Goal: Task Accomplishment & Management: Use online tool/utility

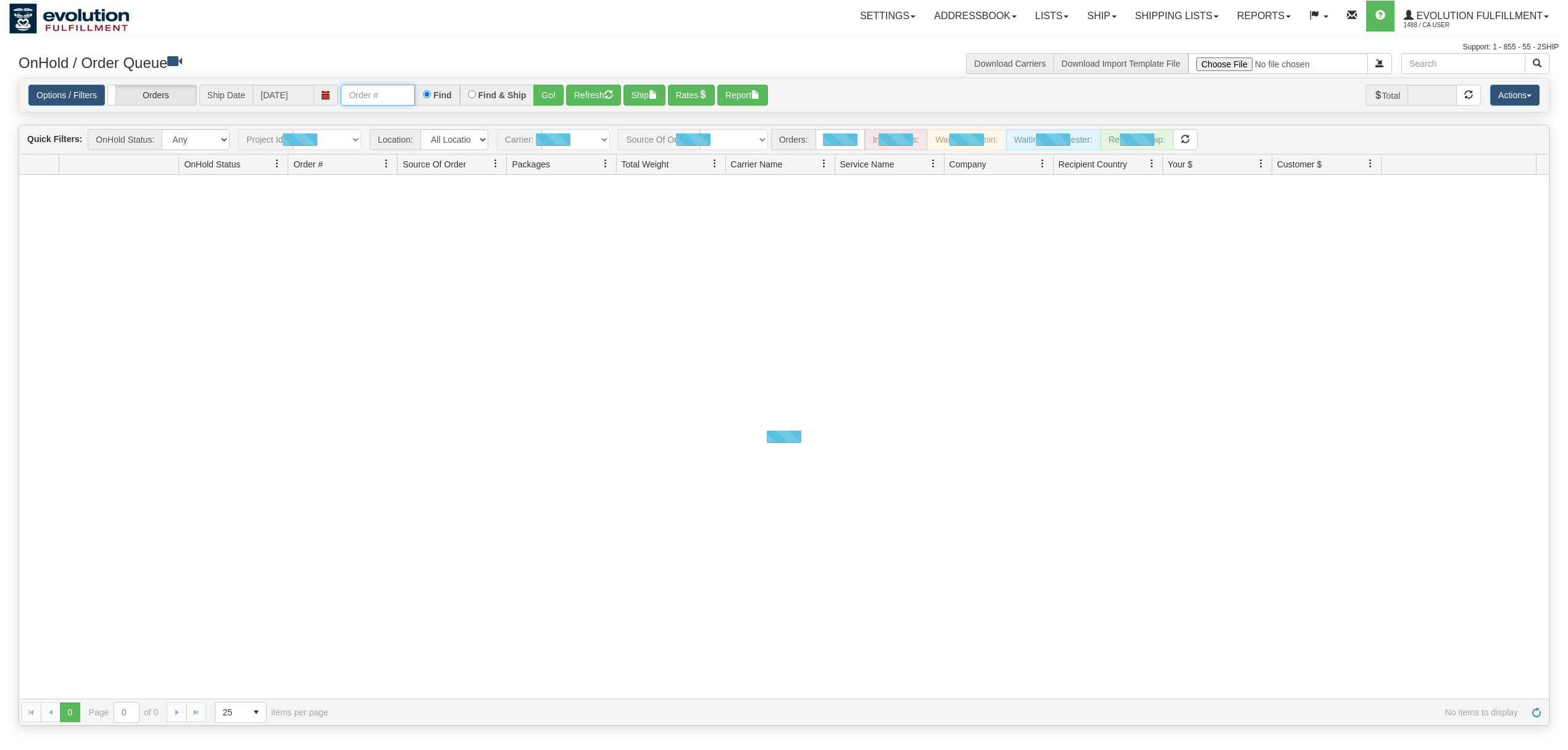
click at [398, 102] on input "text" at bounding box center [377, 95] width 74 height 21
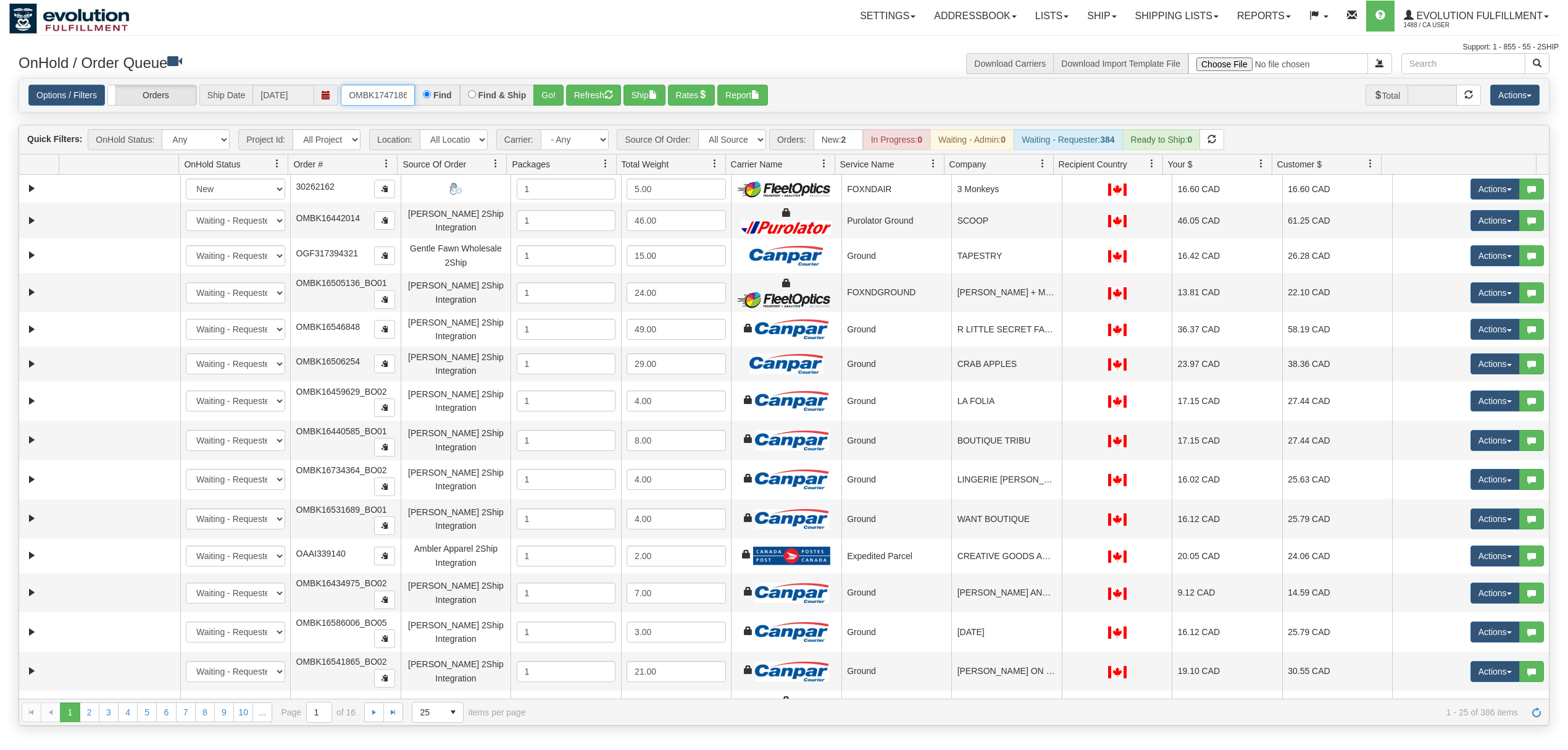
click at [398, 102] on input "OMBK17471869 BO01" at bounding box center [377, 95] width 74 height 21
type input "OMBK17471869_BO01"
click at [555, 100] on button "Go!" at bounding box center [548, 95] width 30 height 21
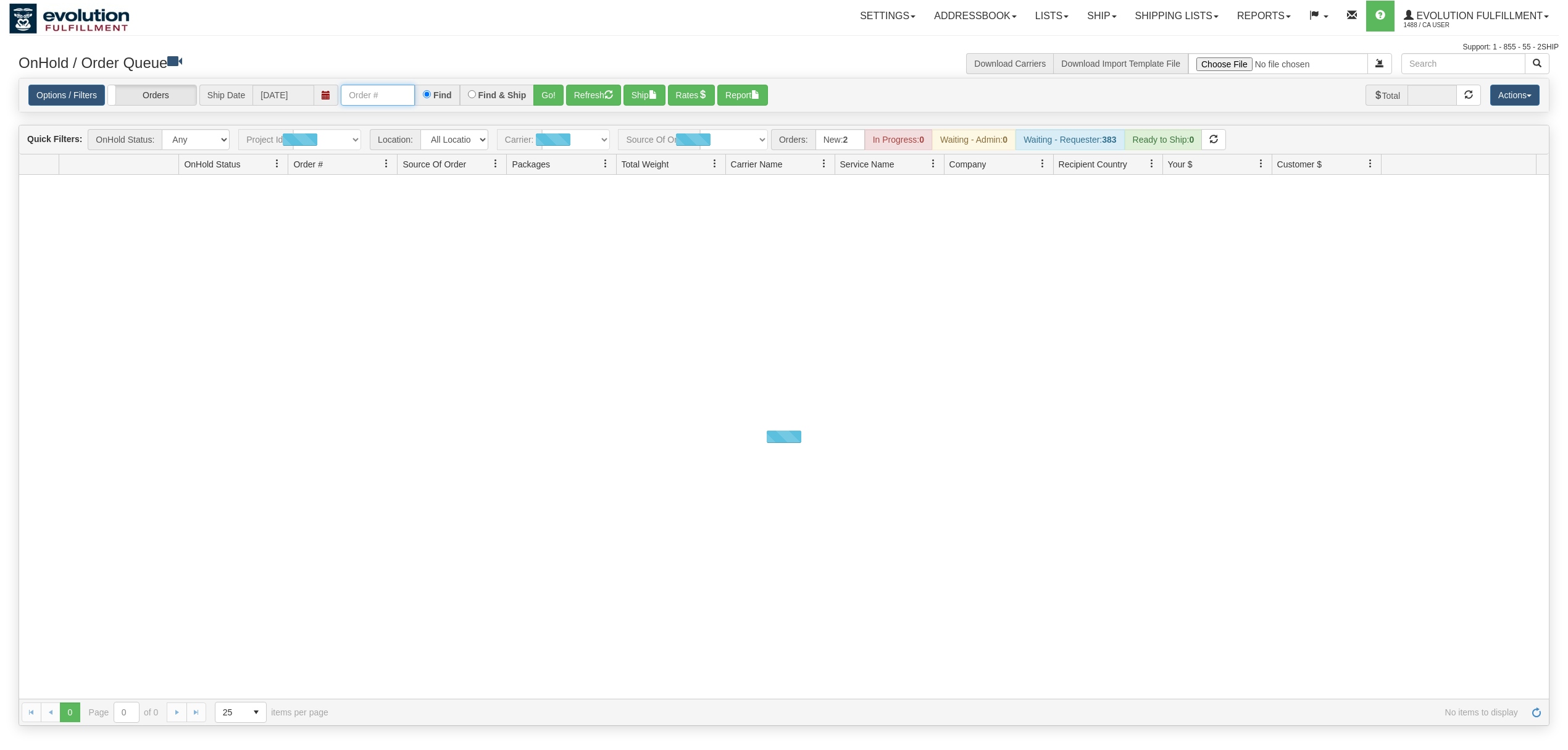
click at [406, 102] on input "text" at bounding box center [377, 95] width 74 height 21
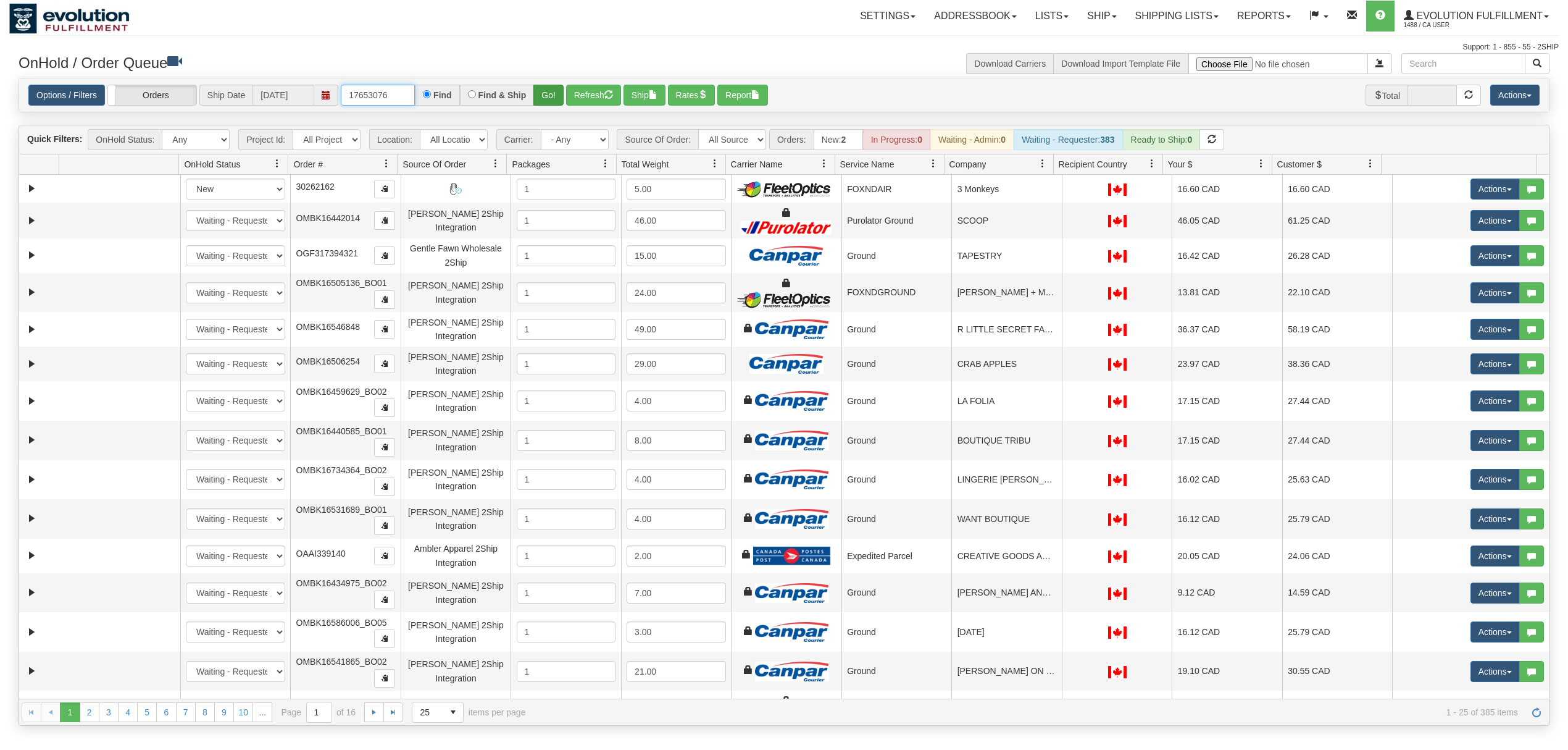
type input "17653076"
click at [561, 93] on button "Go!" at bounding box center [548, 95] width 30 height 21
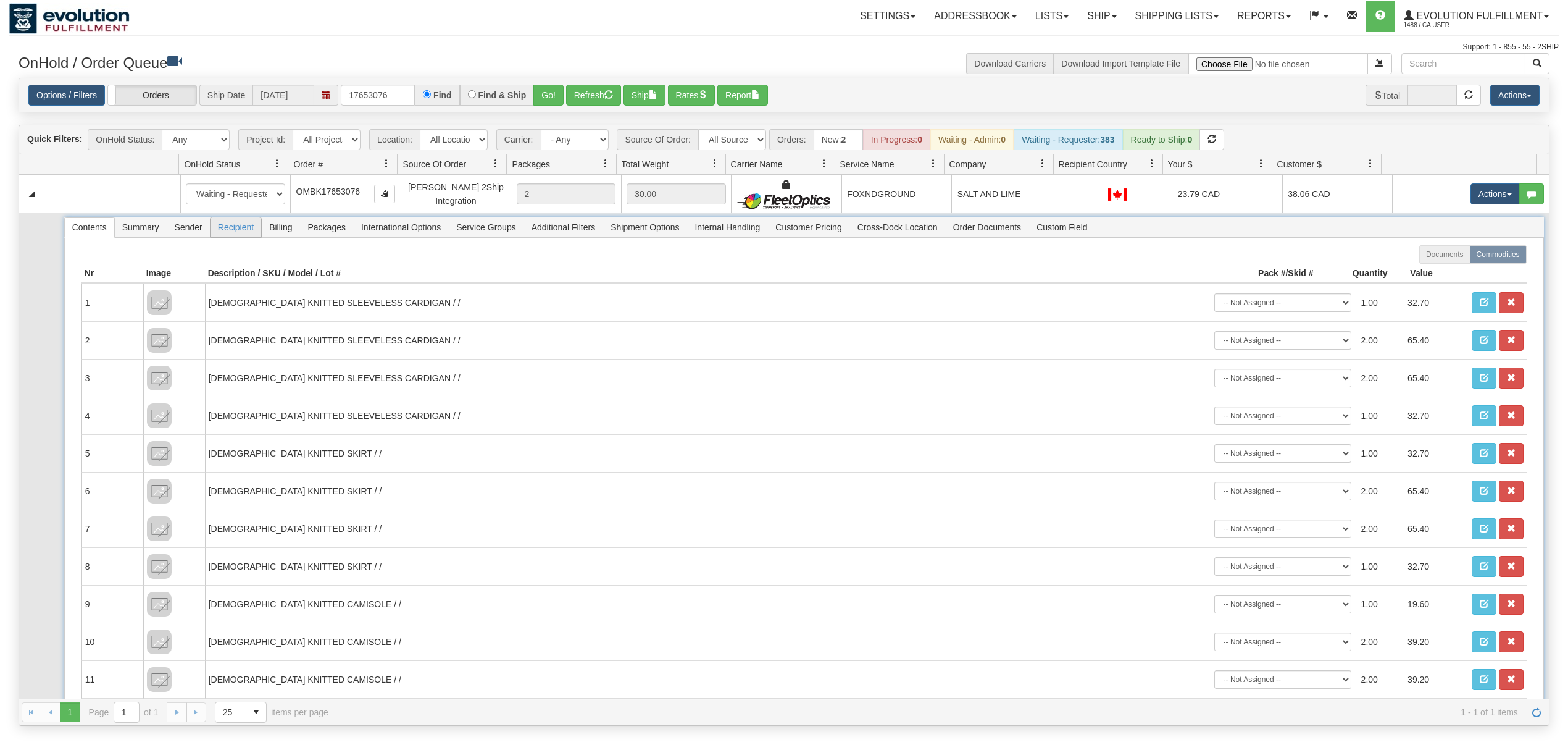
click at [227, 229] on span "Recipient" at bounding box center [235, 227] width 50 height 20
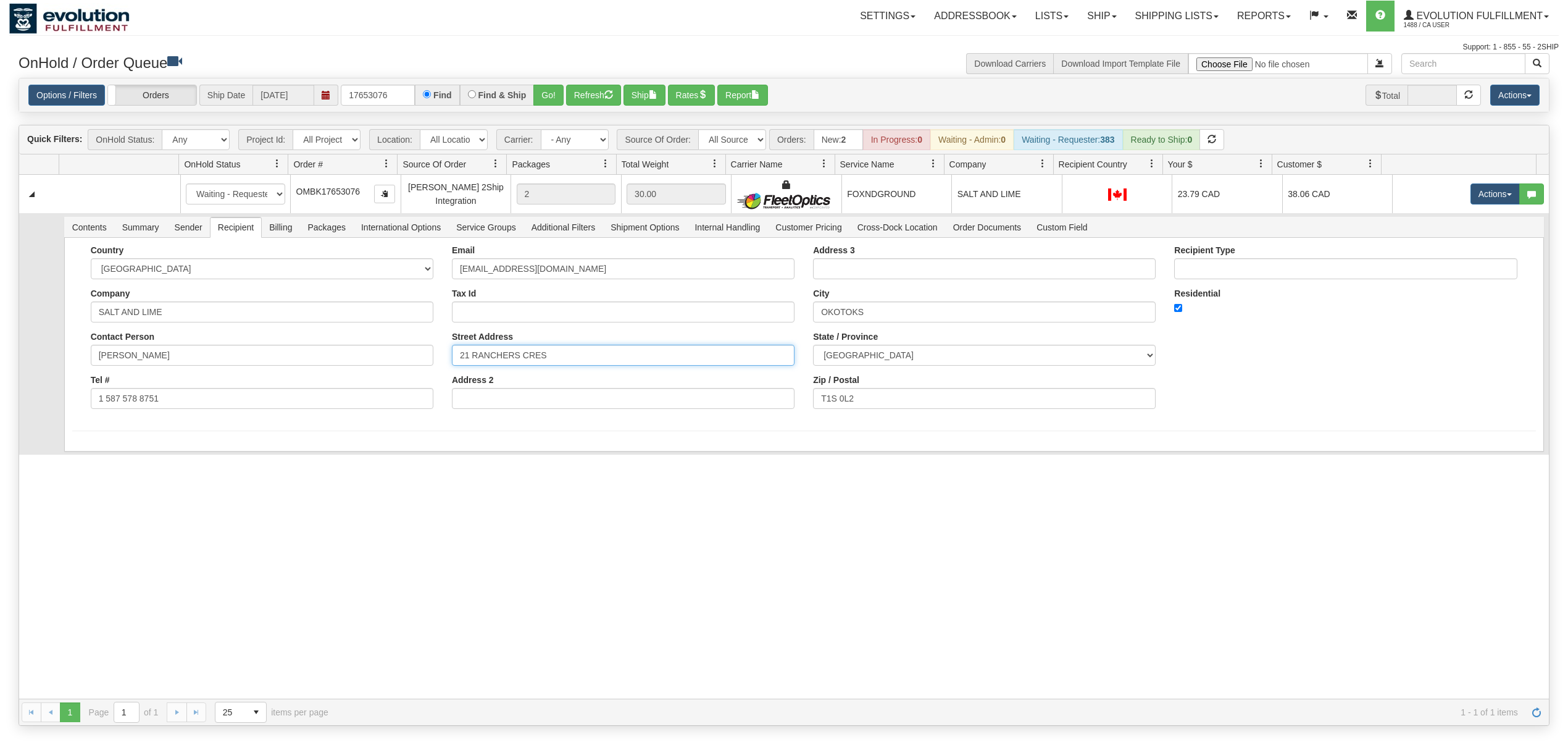
drag, startPoint x: 583, startPoint y: 358, endPoint x: 347, endPoint y: 361, distance: 236.0
click at [347, 361] on div "Country [GEOGRAPHIC_DATA] [GEOGRAPHIC_DATA] [GEOGRAPHIC_DATA] [GEOGRAPHIC_DATA]…" at bounding box center [803, 332] width 1463 height 173
type input "3"
type input "[STREET_ADDRESS][PERSON_NAME]"
click at [874, 406] on input "T1S 0L2" at bounding box center [984, 398] width 343 height 21
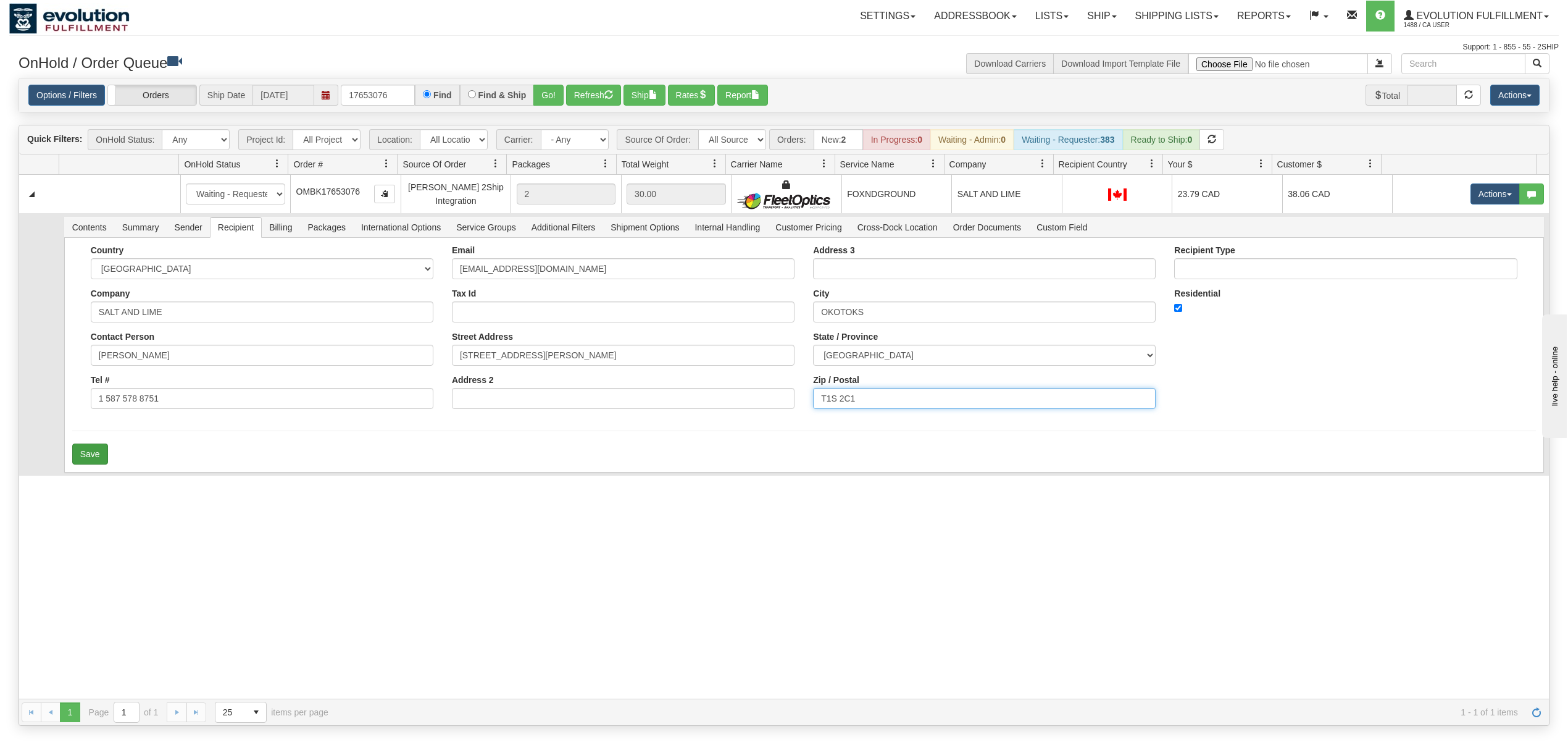
type input "T1S 2C1"
click at [90, 457] on button "Save" at bounding box center [90, 454] width 36 height 21
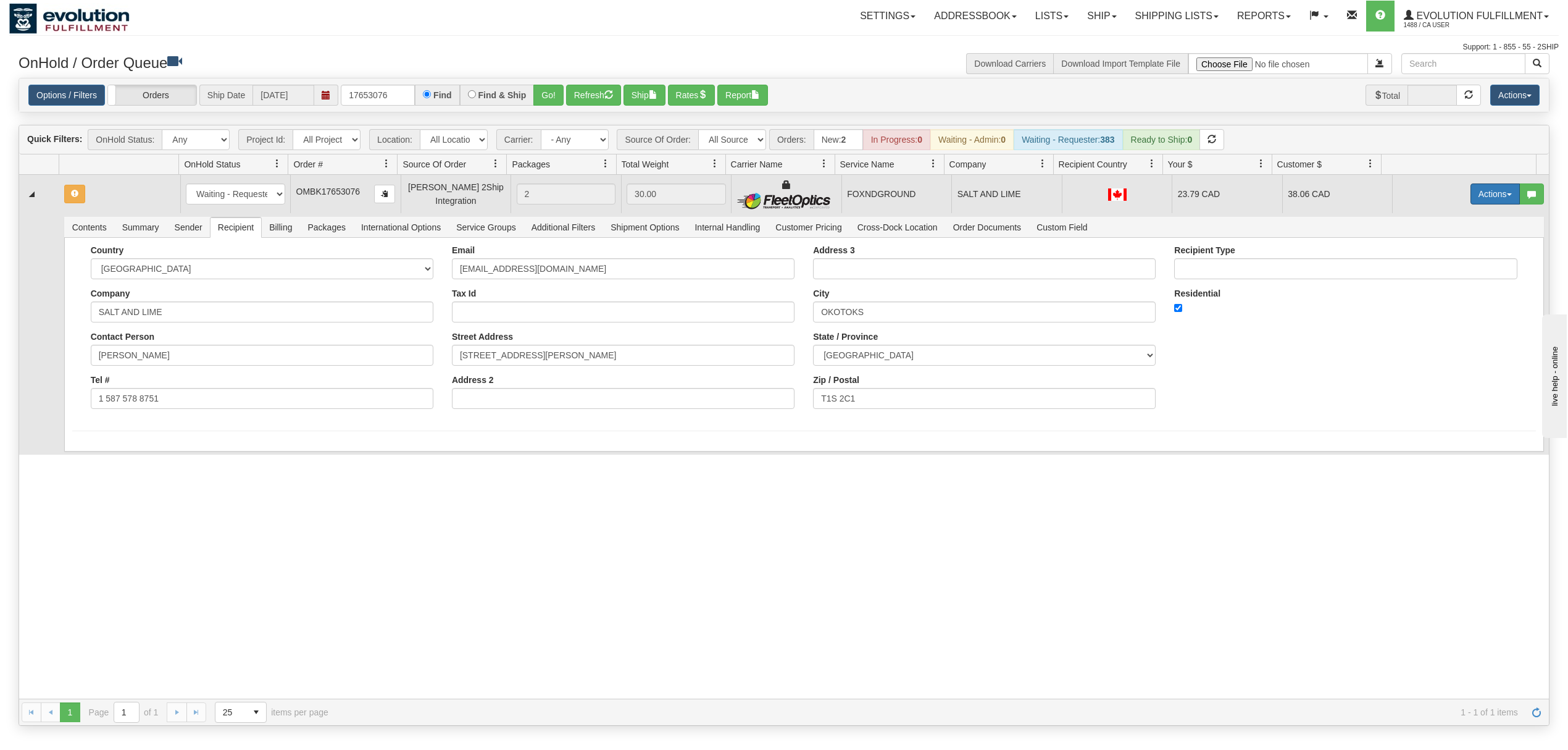
click at [1482, 201] on button "Actions" at bounding box center [1495, 193] width 50 height 21
click at [1467, 252] on span "Rate All Services" at bounding box center [1470, 249] width 74 height 10
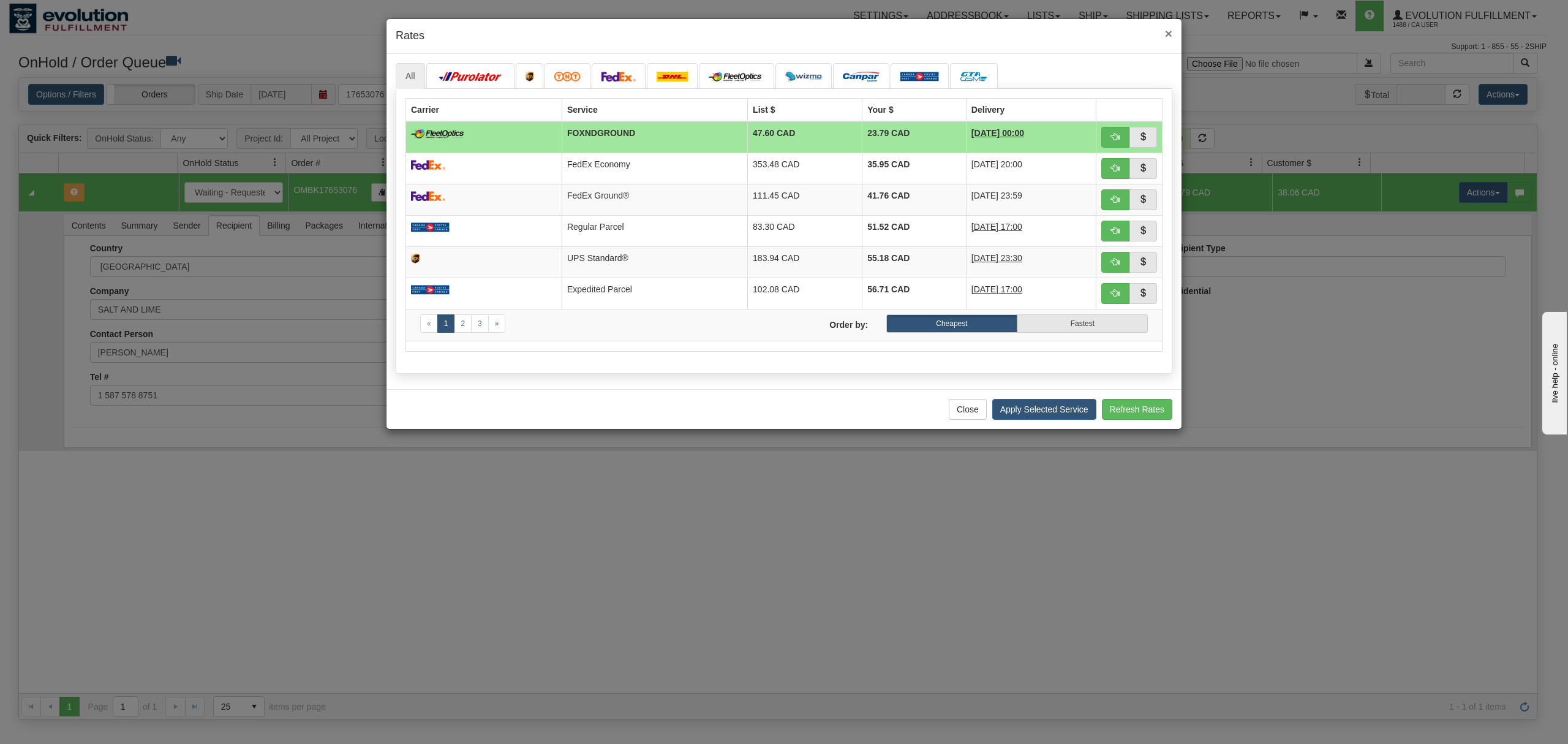
click at [1167, 34] on span "×" at bounding box center [1168, 33] width 7 height 14
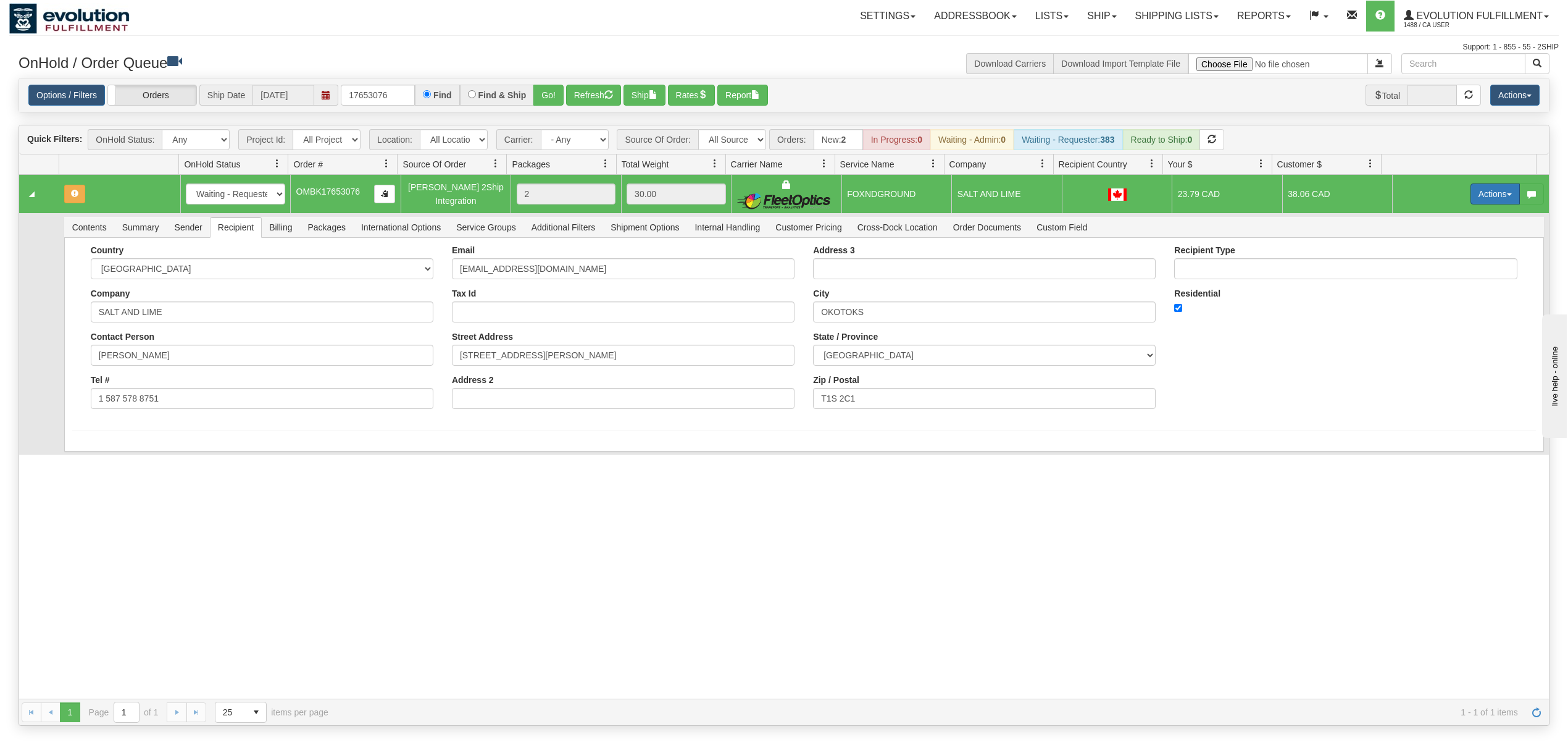
click at [1489, 189] on button "Actions" at bounding box center [1495, 193] width 50 height 21
click at [1452, 250] on span "Rate All Services" at bounding box center [1470, 249] width 74 height 10
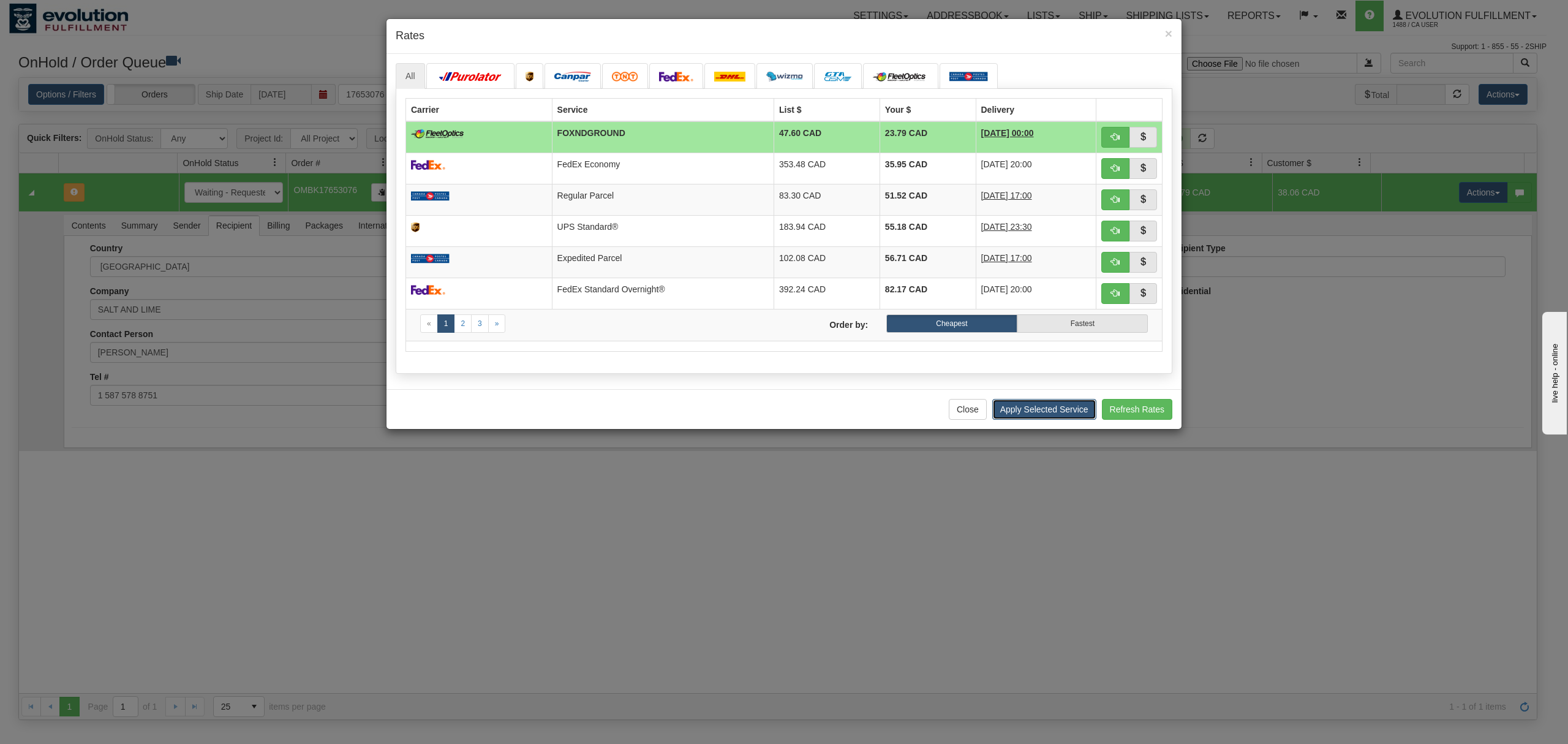
click at [1029, 415] on button "Apply Selected Service" at bounding box center [1044, 409] width 104 height 21
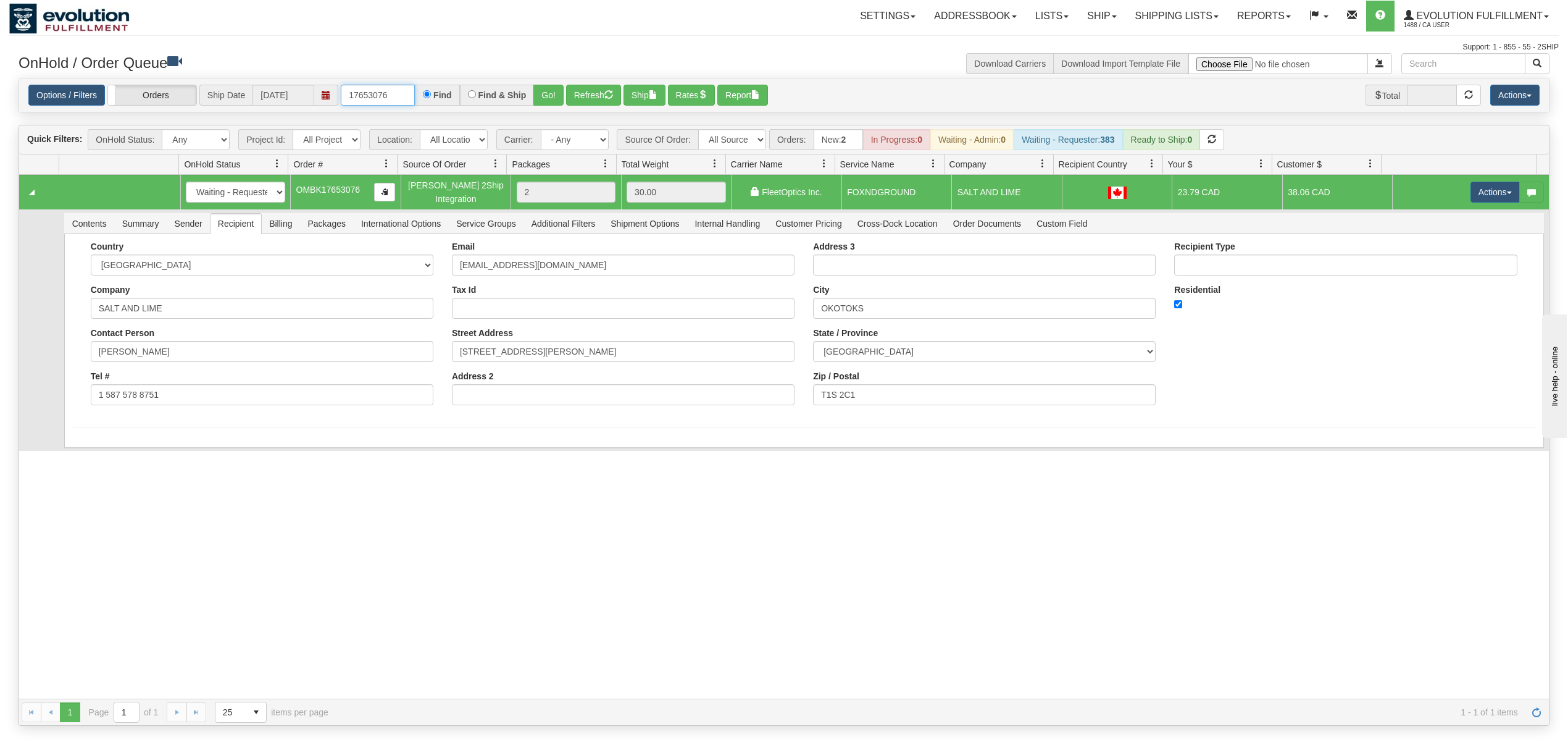
drag, startPoint x: 400, startPoint y: 97, endPoint x: 292, endPoint y: 106, distance: 108.4
click at [294, 106] on div "Options / Filters Group Shipments Orders Ship Date [DATE] 17653076 Find Find & …" at bounding box center [784, 95] width 1511 height 22
type input "OMBK17603681"
click at [547, 90] on button "Go!" at bounding box center [548, 95] width 30 height 21
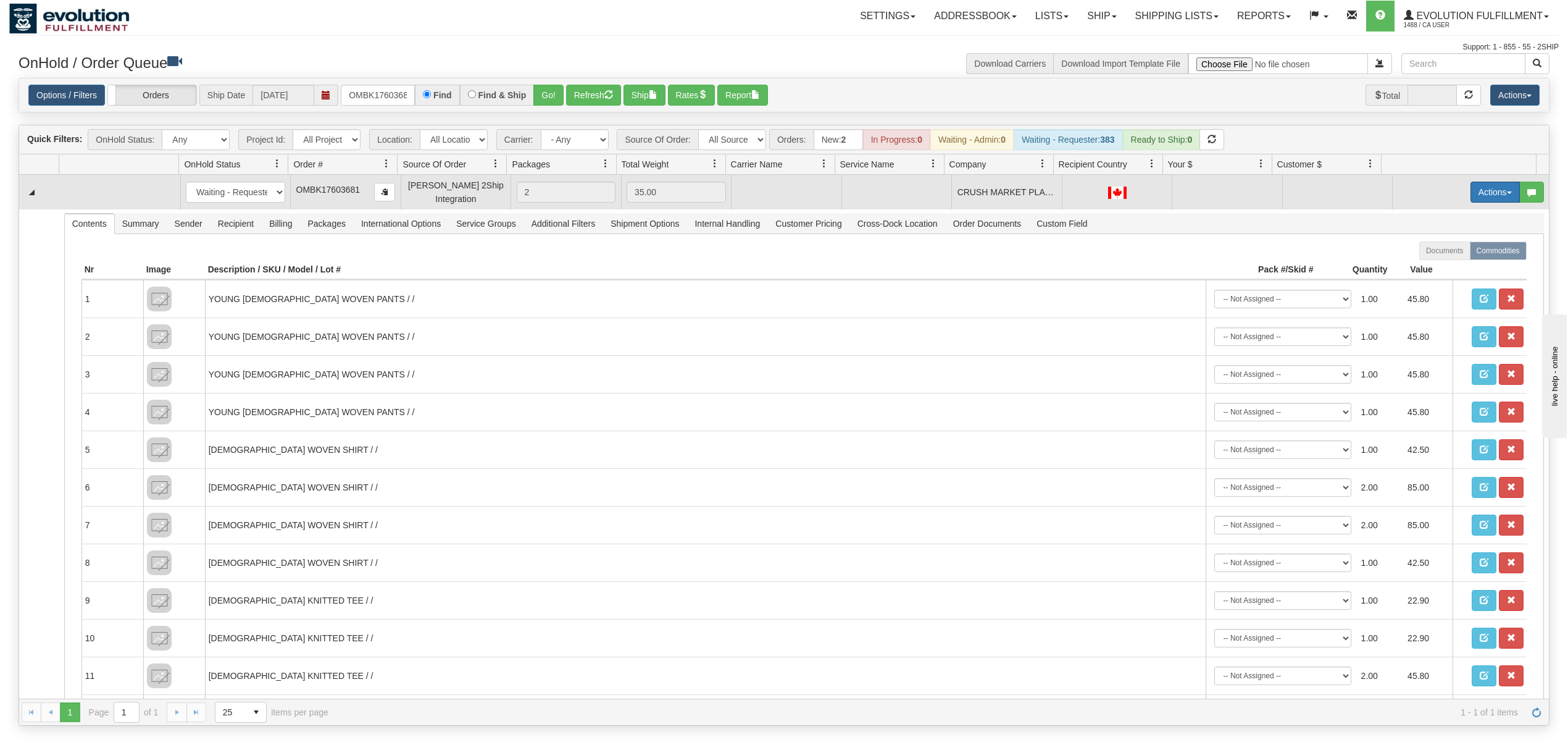
click at [1472, 200] on button "Actions" at bounding box center [1495, 192] width 50 height 21
click at [1455, 251] on span "Rate All Services" at bounding box center [1470, 248] width 74 height 10
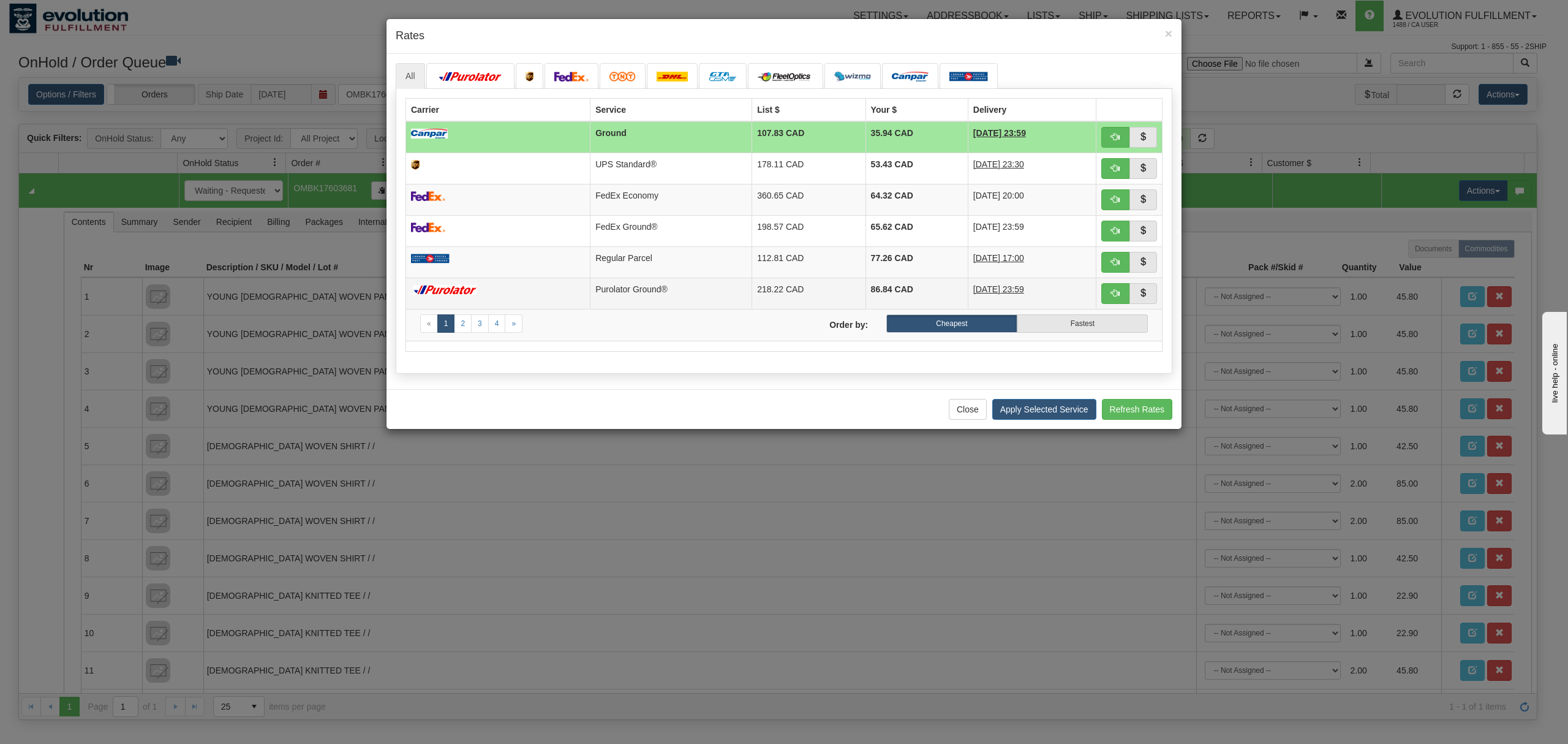
click at [472, 286] on td at bounding box center [498, 293] width 184 height 31
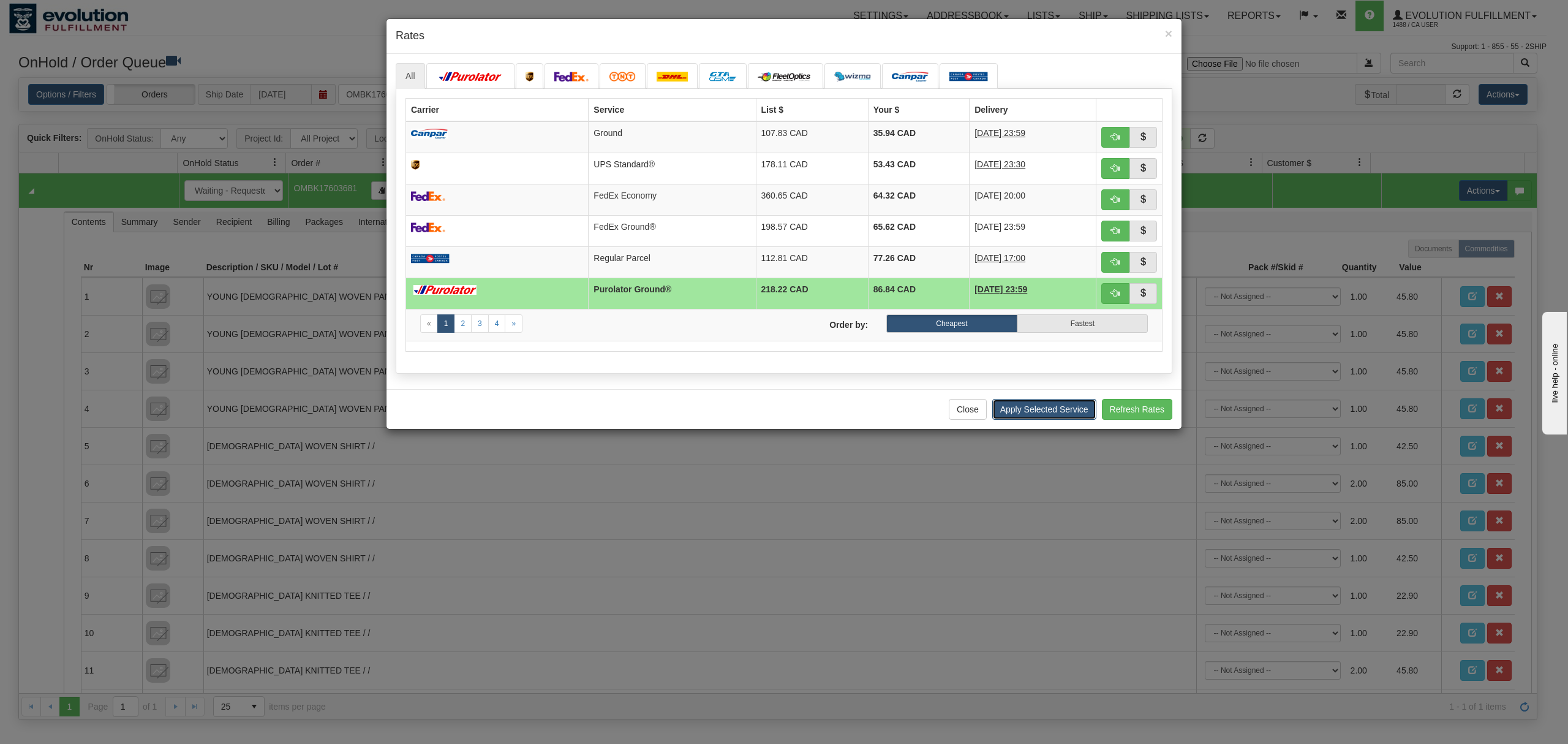
click at [1043, 420] on button "Apply Selected Service" at bounding box center [1044, 409] width 104 height 21
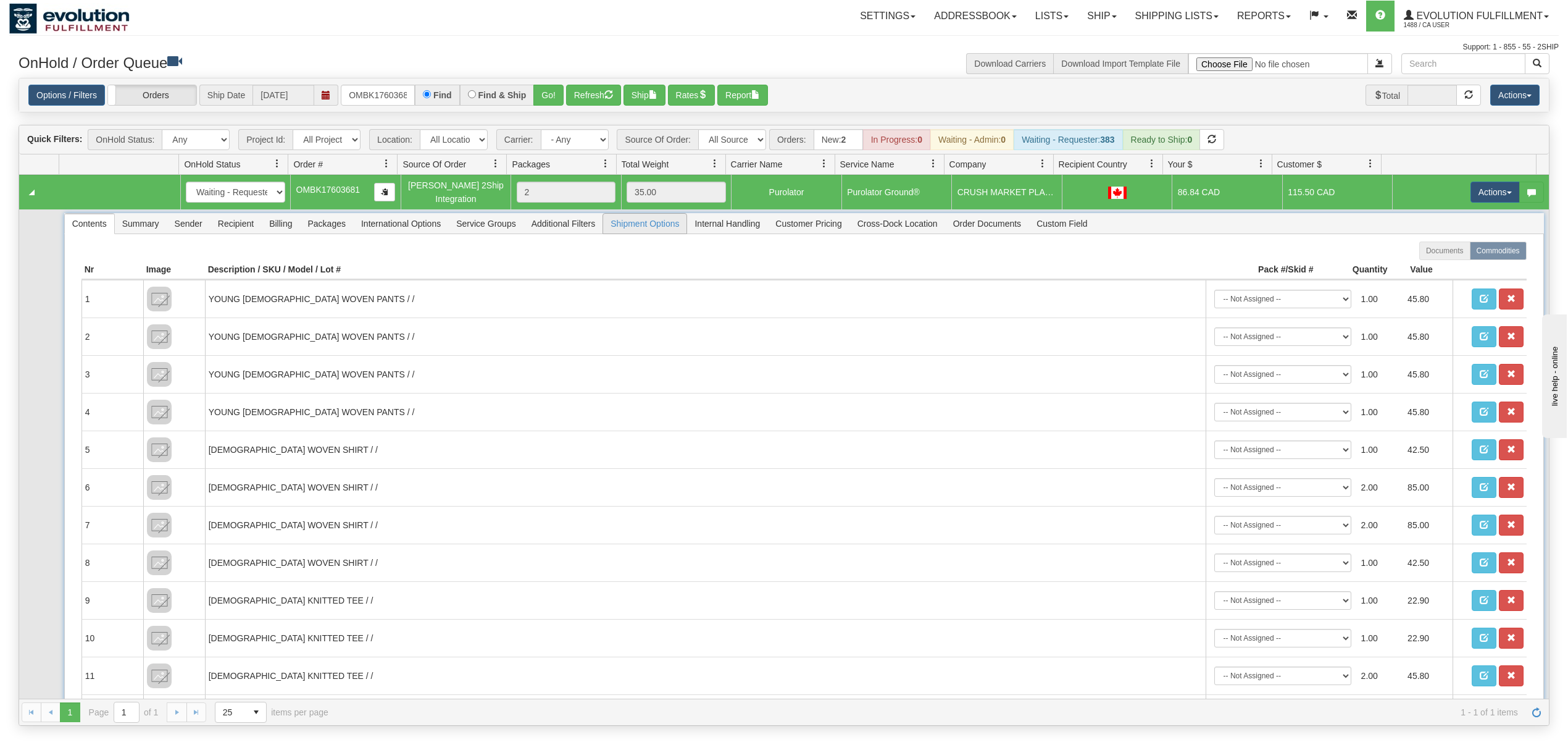
click at [660, 218] on span "Shipment Options" at bounding box center [645, 223] width 83 height 20
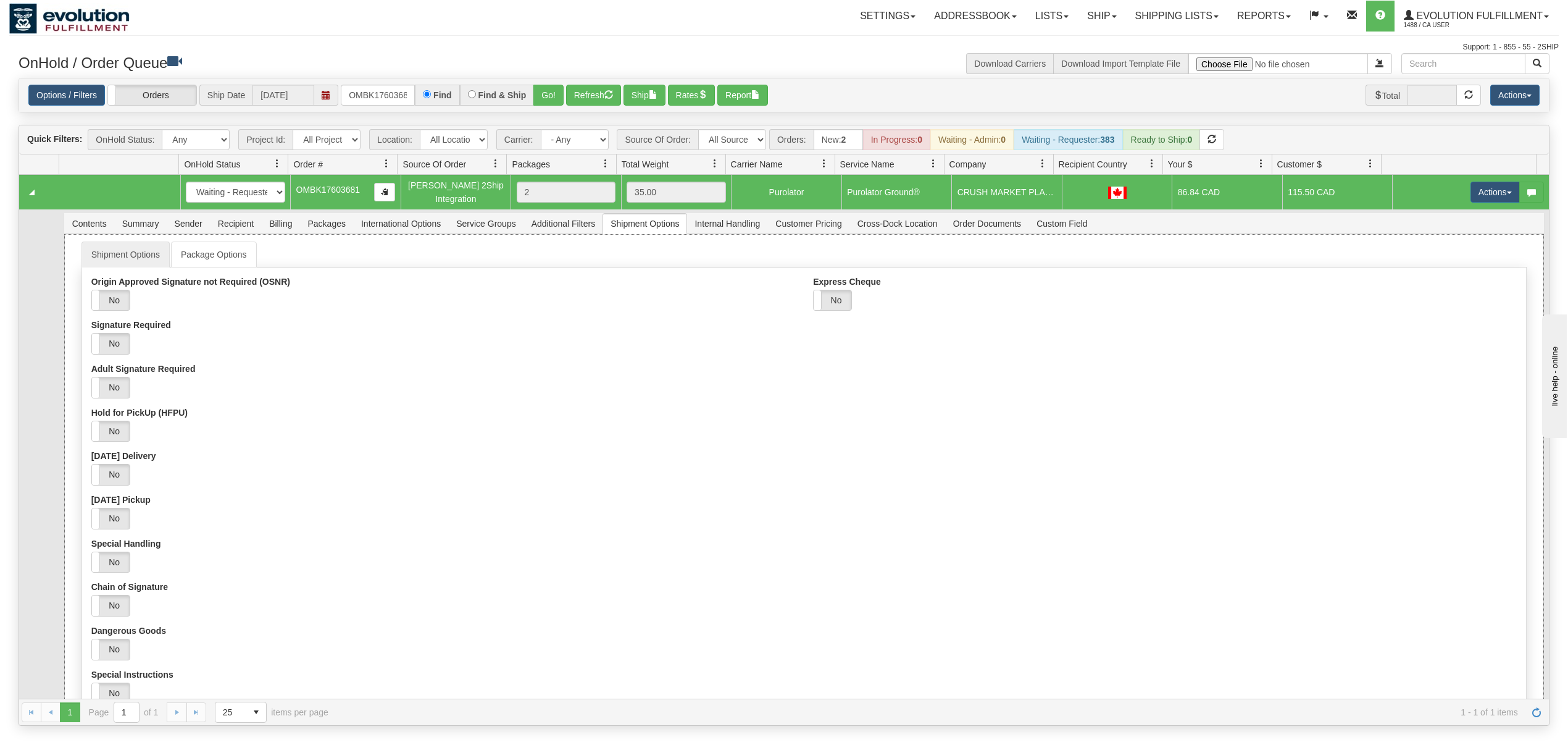
click at [834, 315] on div "Express Cheque Yes No Method Of Payment Cheque Post - dated Cheque Certified Ch…" at bounding box center [1164, 298] width 722 height 44
click at [834, 311] on label "No" at bounding box center [832, 300] width 38 height 20
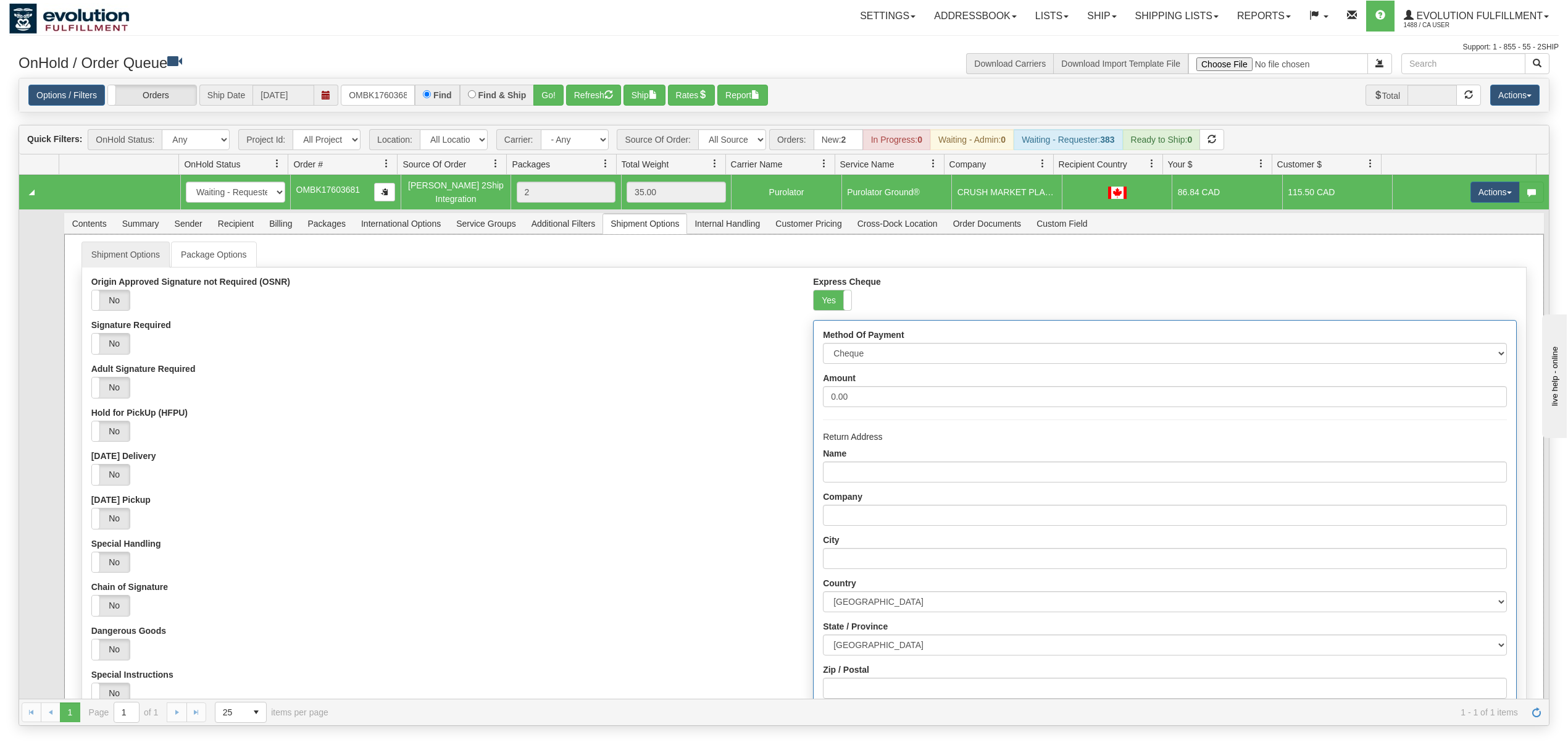
click at [882, 370] on div "Method Of Payment Cheque Post - dated Cheque Certified Cheque Money Order Bank …" at bounding box center [1164, 583] width 702 height 525
click at [893, 360] on select "Cheque Post - dated Cheque Certified Cheque Money Order Bank Draft" at bounding box center [1164, 353] width 683 height 21
select select "2"
click at [823, 346] on select "Cheque Post - dated Cheque Certified Cheque Money Order Bank Draft" at bounding box center [1164, 353] width 683 height 21
drag, startPoint x: 897, startPoint y: 408, endPoint x: 814, endPoint y: 413, distance: 83.2
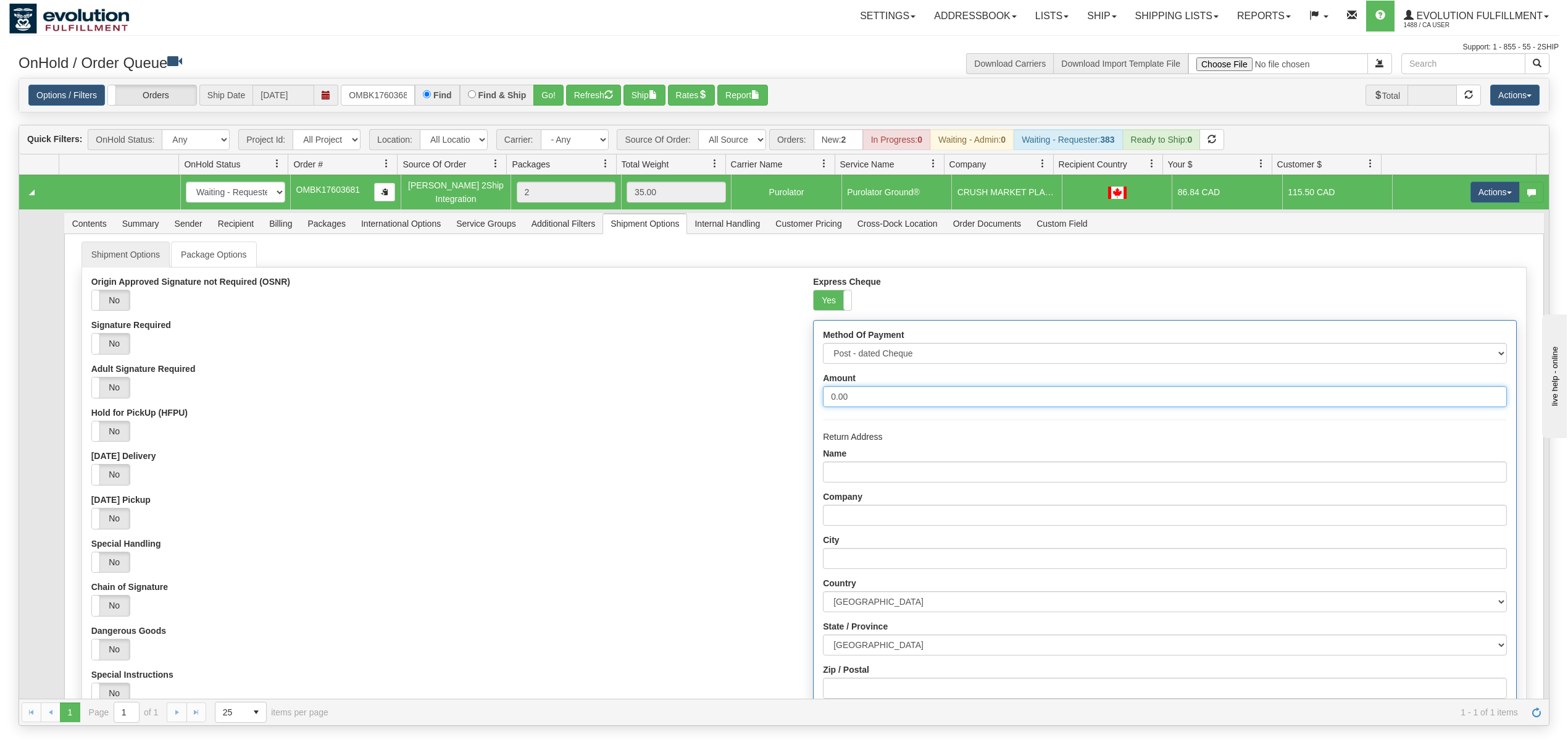
click at [814, 408] on div "Method Of Payment Cheque Post - dated Cheque Certified Cheque Money Order Bank …" at bounding box center [1164, 583] width 702 height 525
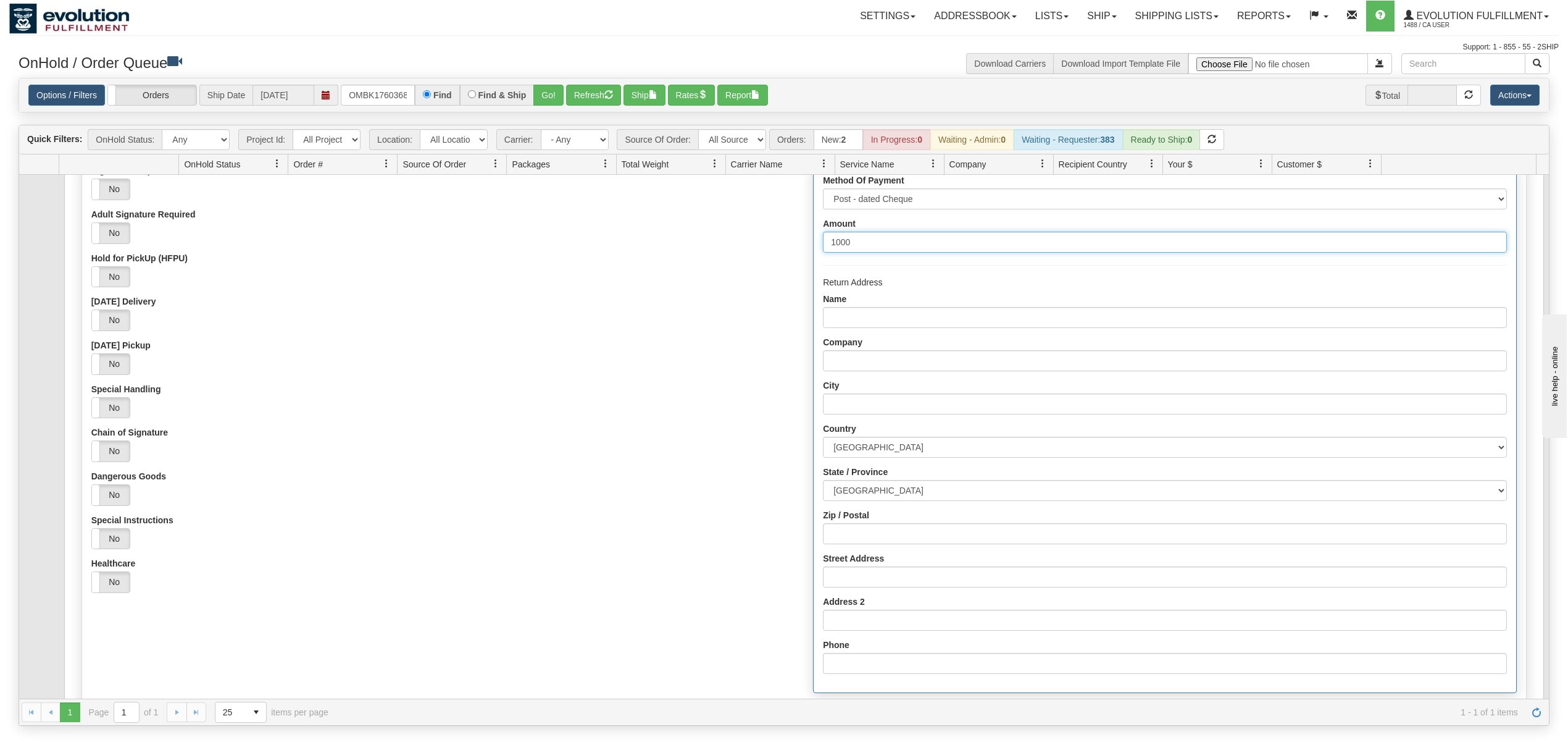
scroll to position [164, 0]
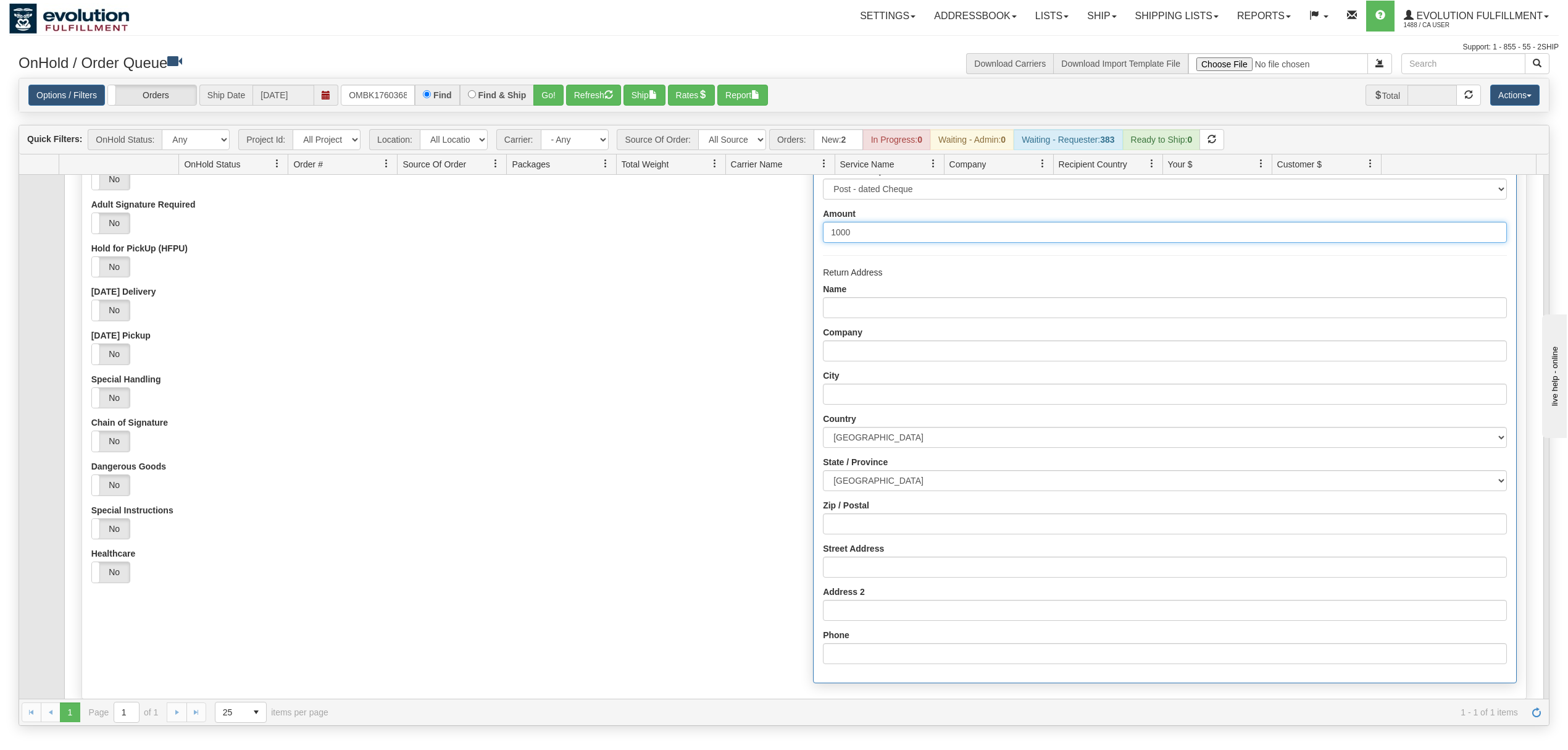
type input "1000"
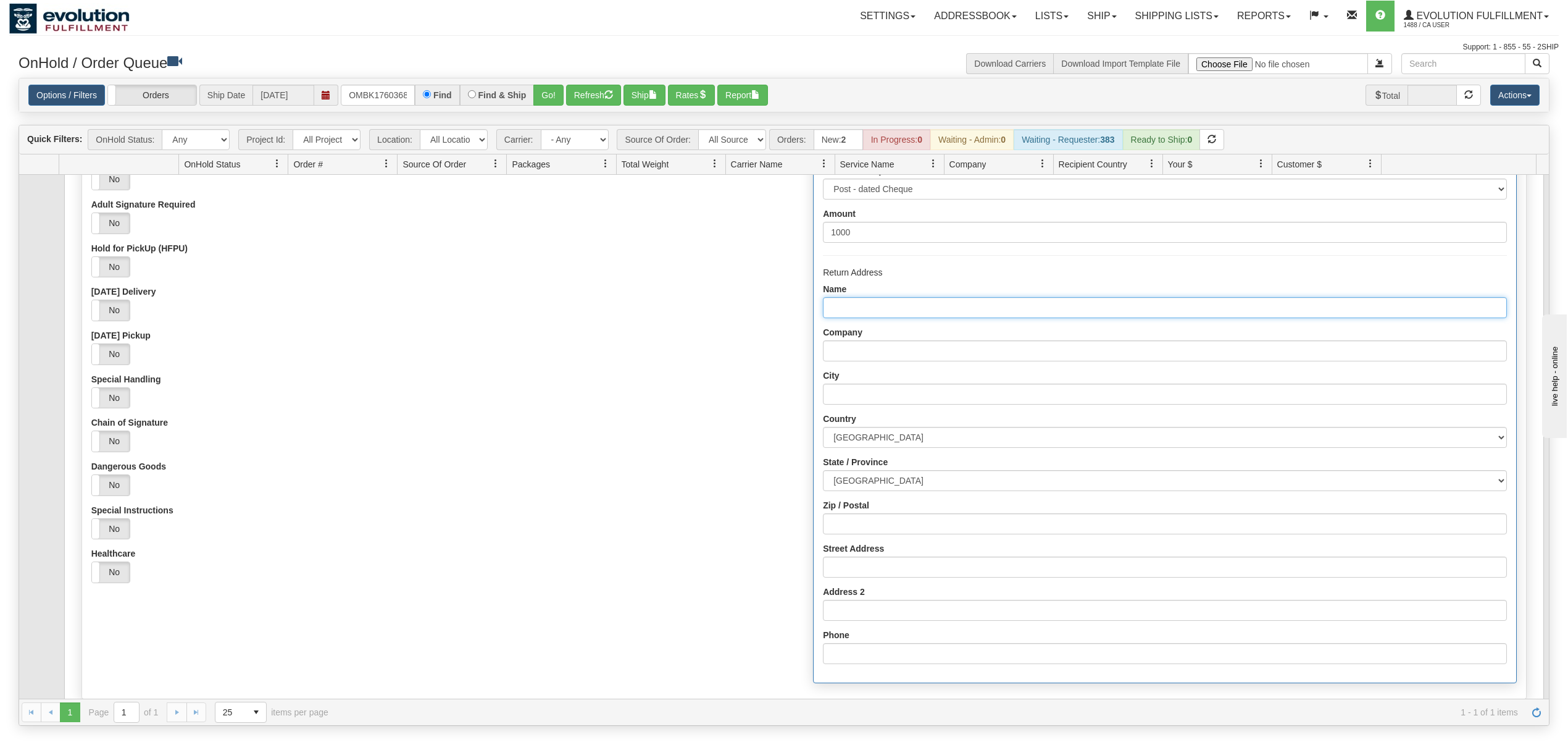
click at [894, 302] on input "Name" at bounding box center [1164, 308] width 683 height 21
type input "EVOLUTION FULFILLMENT"
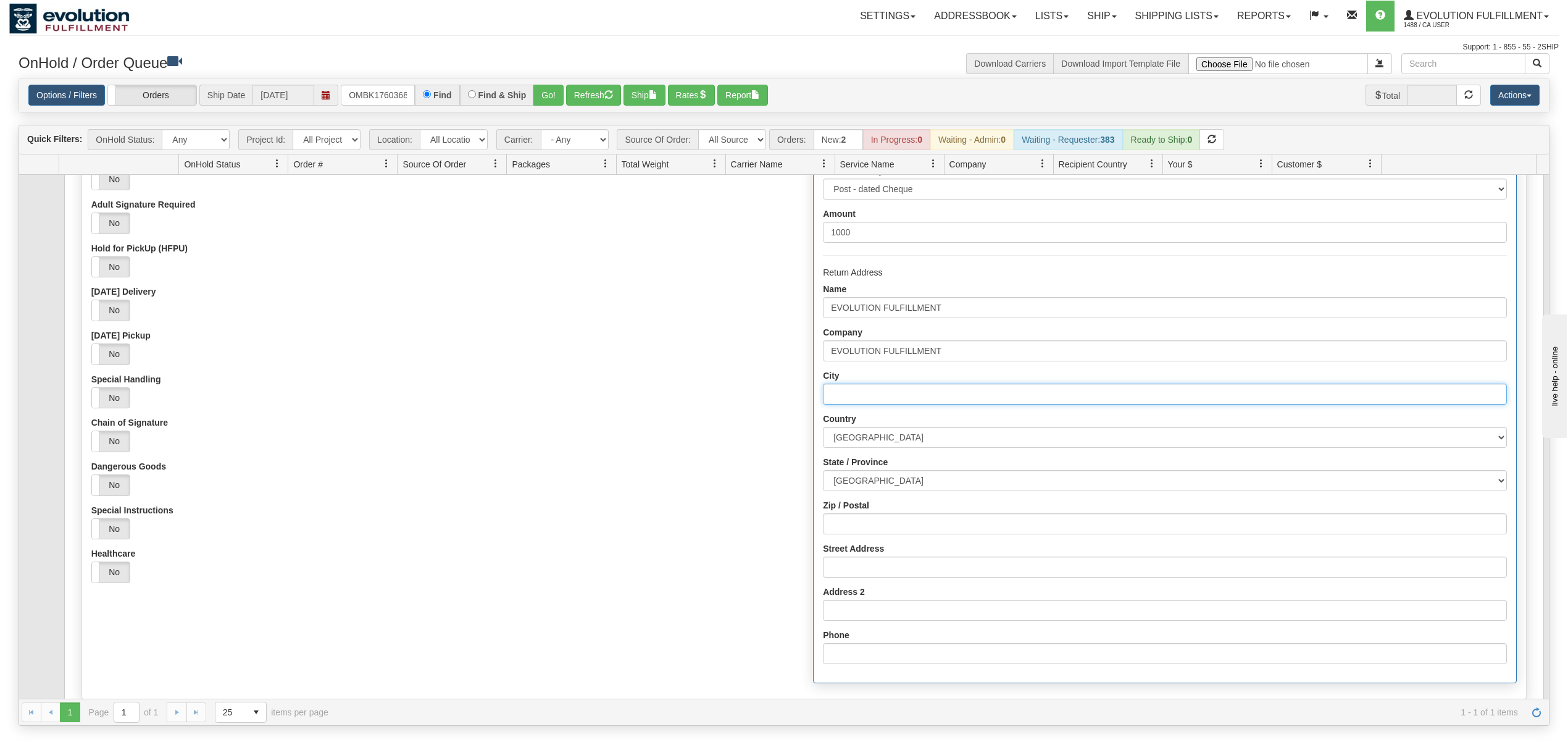
type input "DELTA"
select select "BC"
type input "V4G0A2"
type input "[STREET_ADDRESS]"
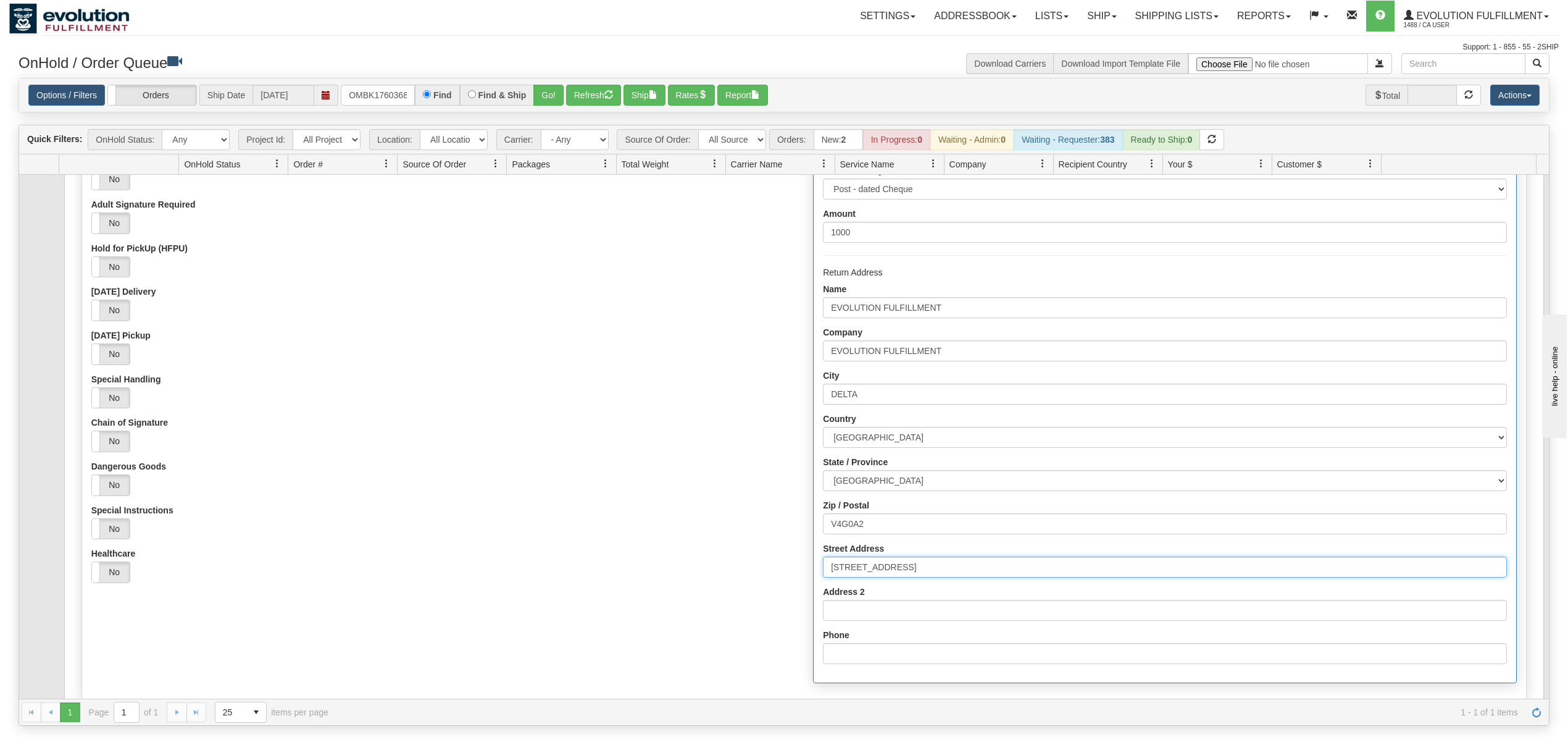
type input "6049402228"
drag, startPoint x: 852, startPoint y: 569, endPoint x: 702, endPoint y: 579, distance: 150.3
click at [702, 579] on div "Origin Approved Signature not Required (OSNR) Yes No Signature Required Yes No …" at bounding box center [804, 401] width 1444 height 576
type input "[STREET_ADDRESS]"
drag, startPoint x: 929, startPoint y: 520, endPoint x: 750, endPoint y: 517, distance: 179.0
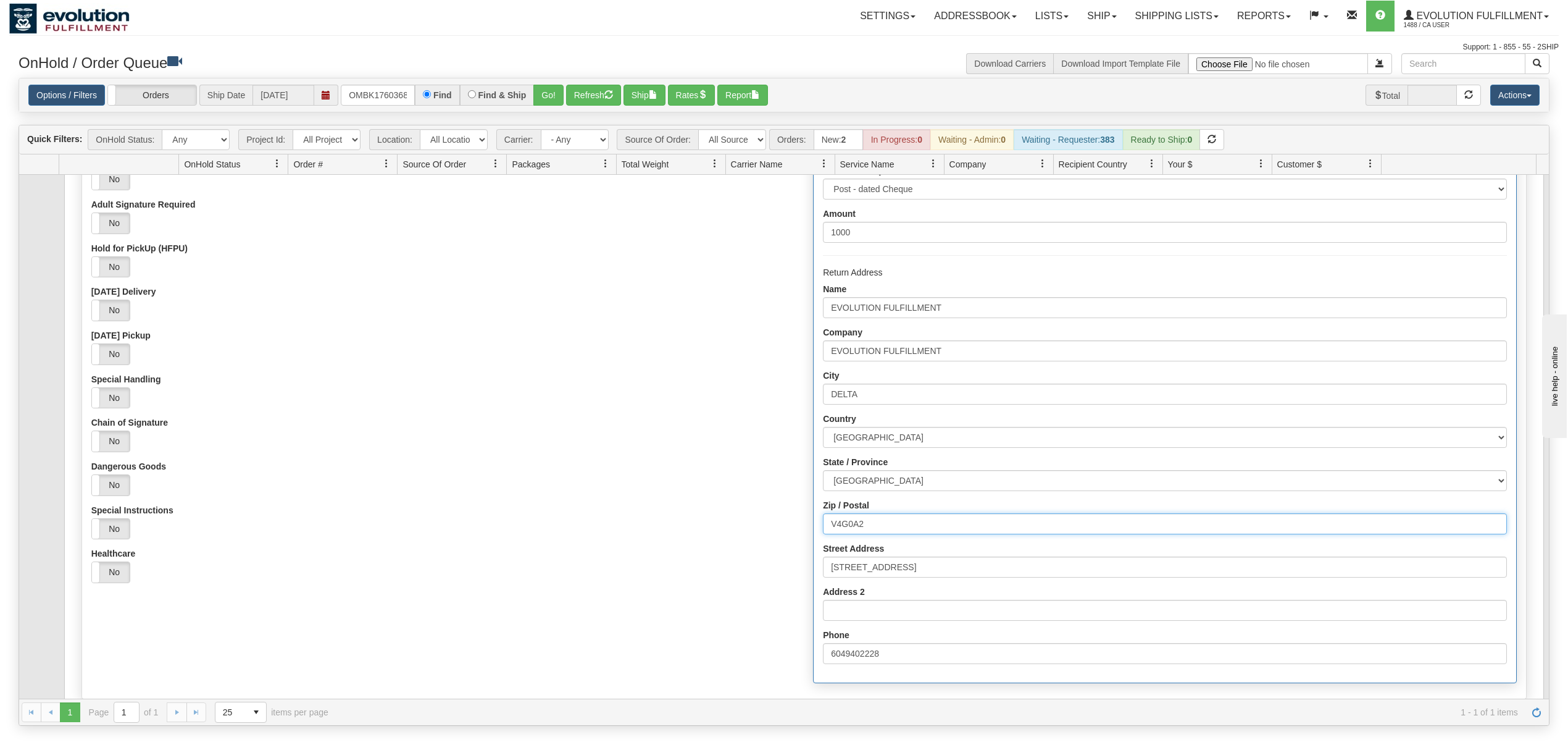
click at [750, 517] on div "Origin Approved Signature not Required (OSNR) Yes No Signature Required Yes No …" at bounding box center [804, 401] width 1444 height 576
type input "V"
type input "V4G 1K3"
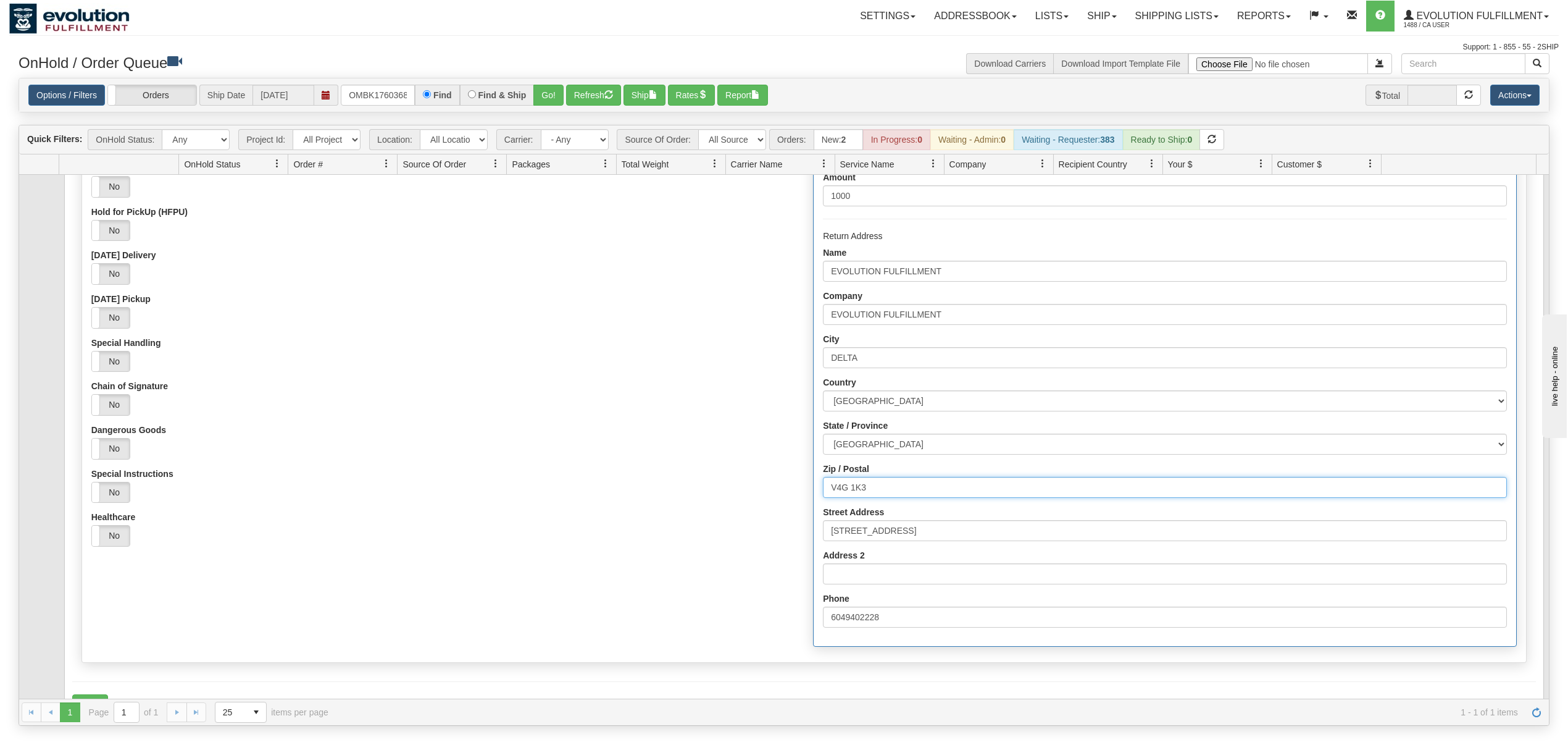
scroll to position [231, 0]
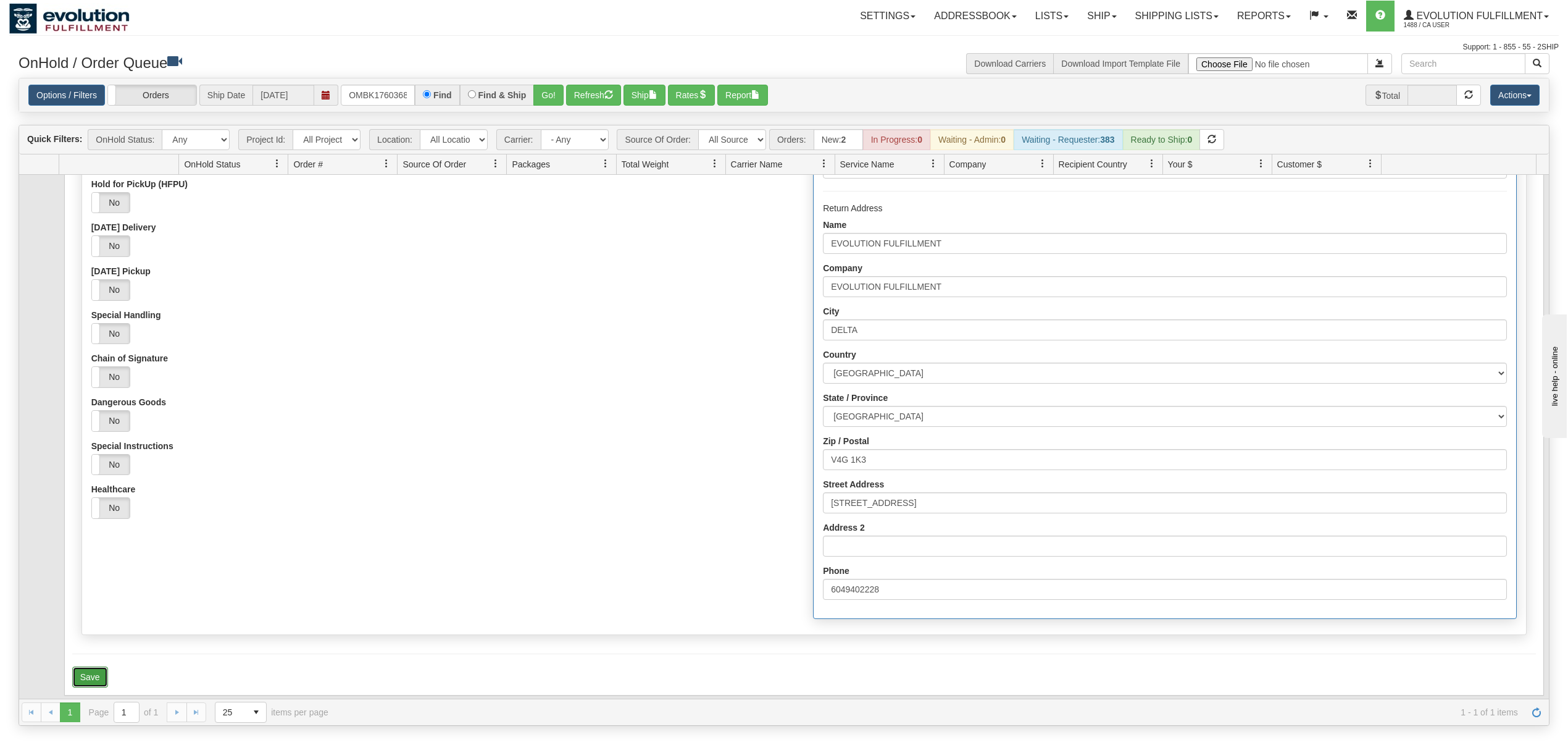
click at [82, 677] on button "Save" at bounding box center [90, 676] width 36 height 21
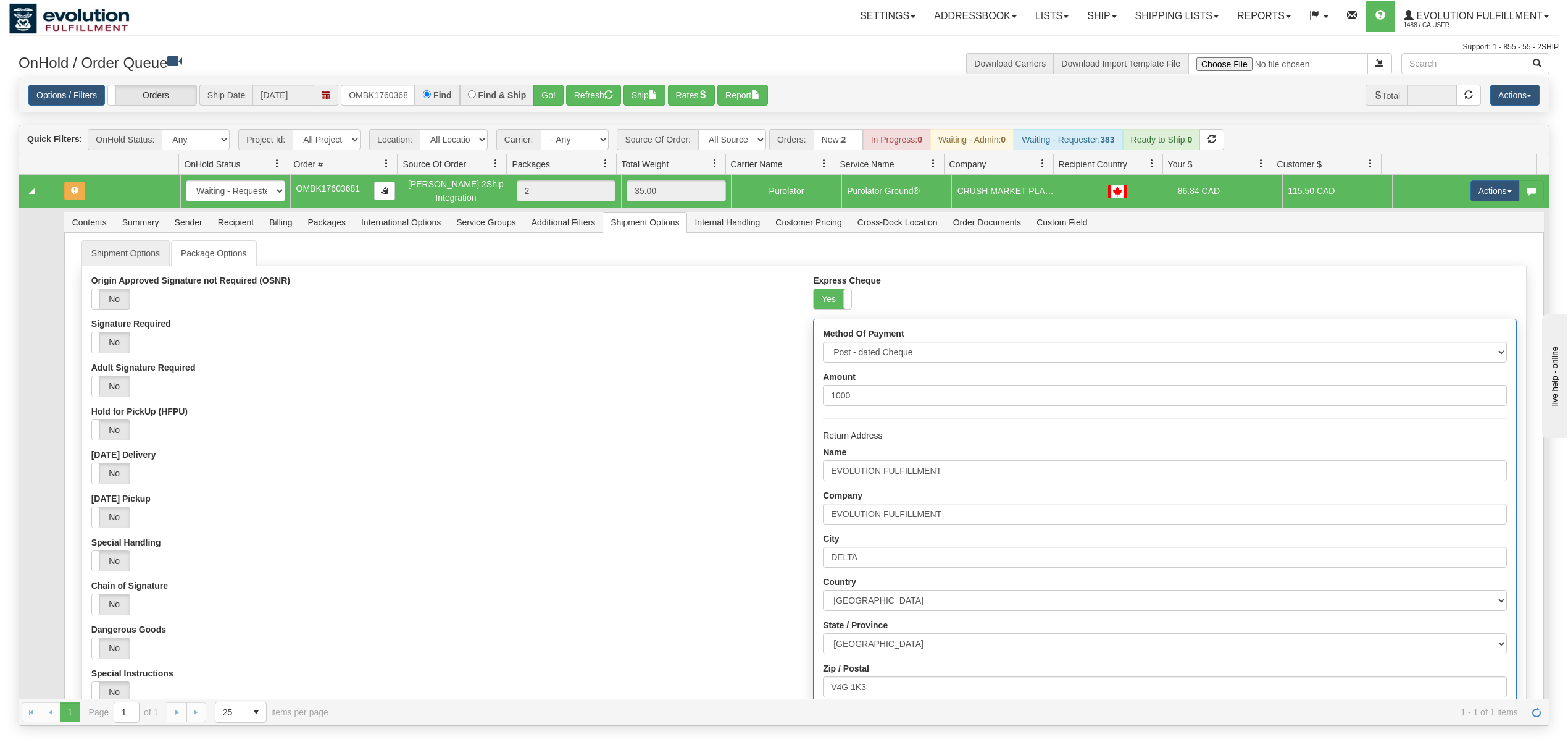
scroll to position [0, 0]
click at [1475, 194] on button "Actions" at bounding box center [1495, 192] width 50 height 21
click at [1439, 235] on span "Refresh Rates" at bounding box center [1465, 231] width 64 height 10
click at [392, 104] on input "OMBK17603681" at bounding box center [377, 95] width 74 height 21
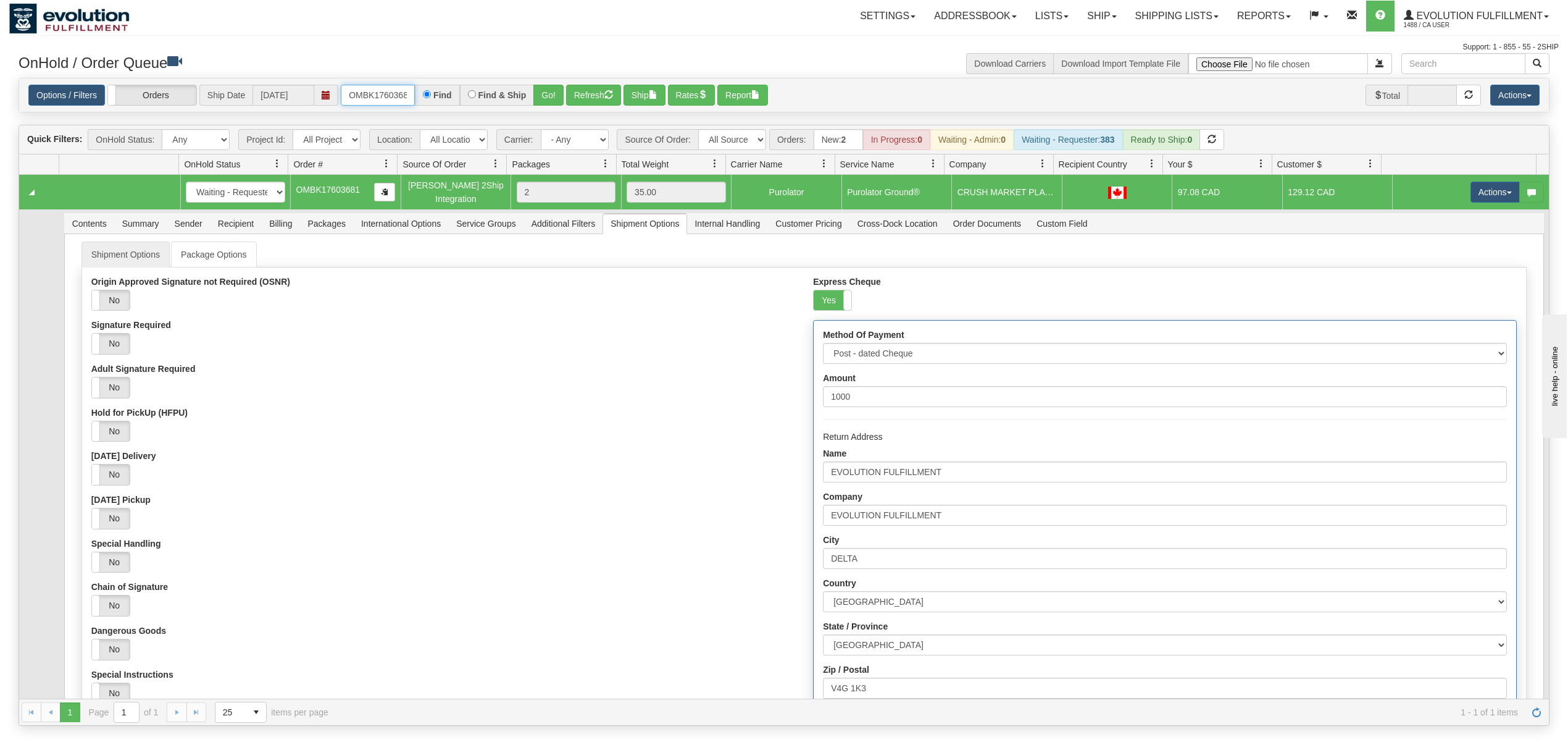
click at [392, 104] on input "OMBK17603681" at bounding box center [377, 95] width 74 height 21
type input "OMBK17578391"
click at [541, 95] on button "Go!" at bounding box center [548, 95] width 30 height 21
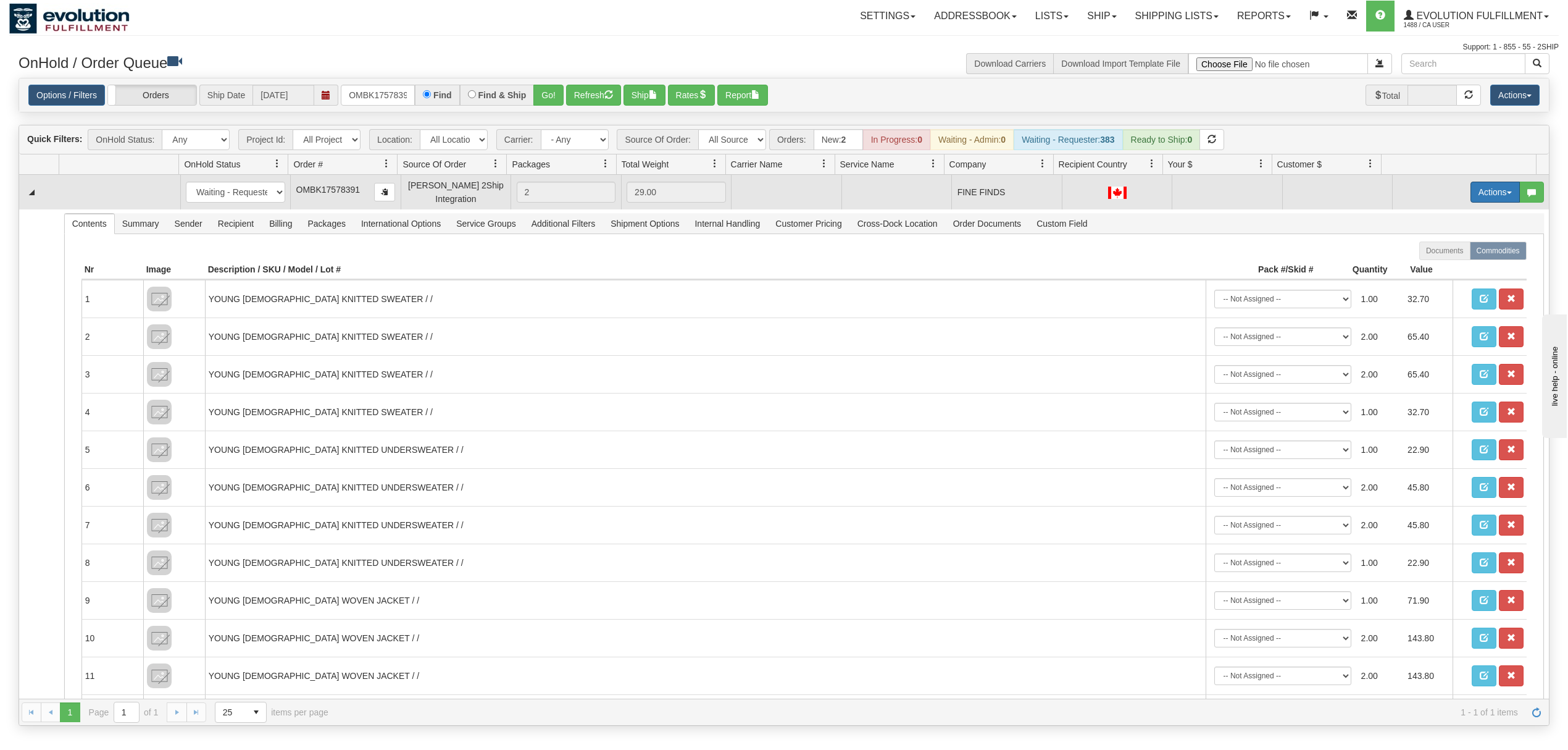
click at [1470, 194] on button "Actions" at bounding box center [1495, 192] width 50 height 21
click at [1433, 247] on span "Rate All Services" at bounding box center [1470, 248] width 74 height 10
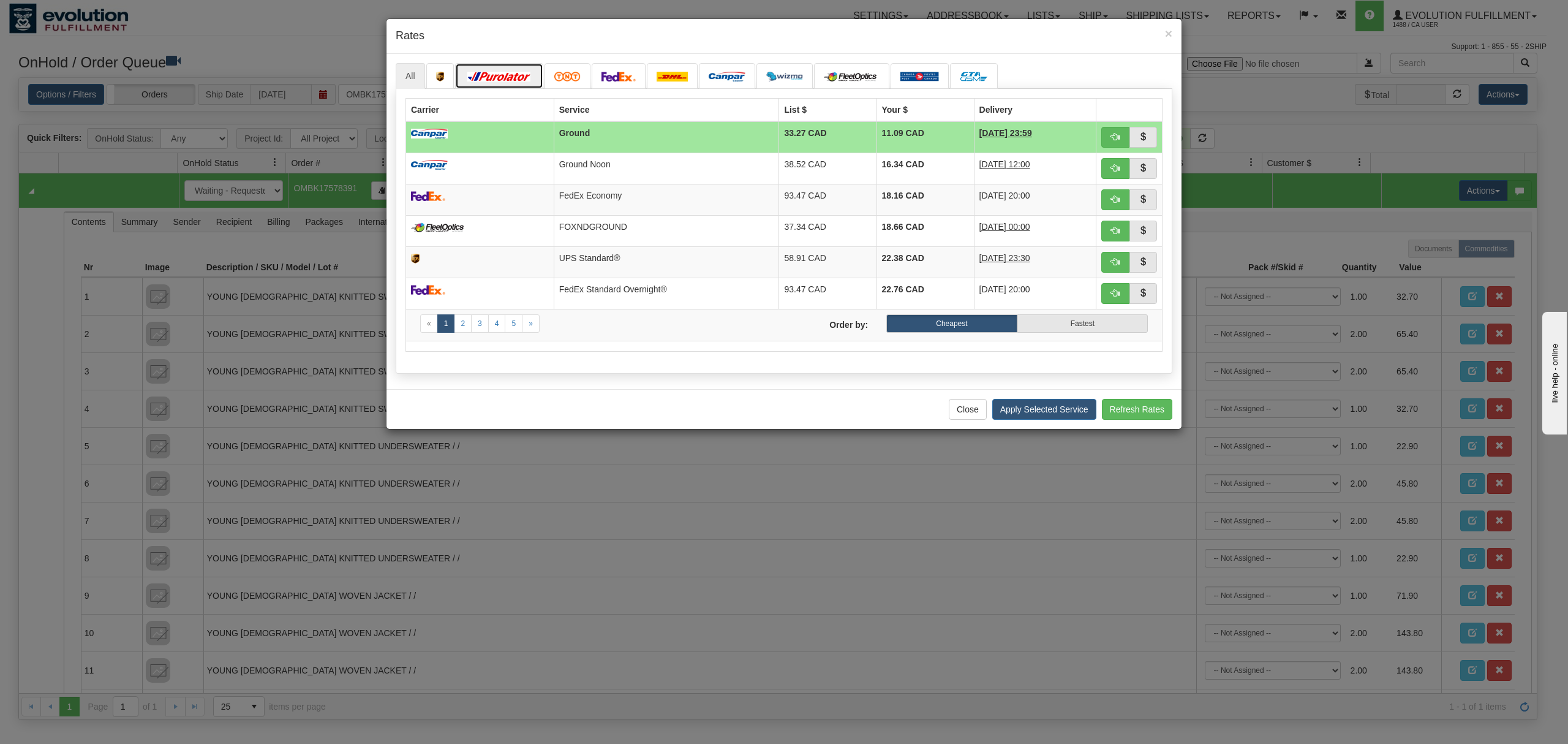
click at [527, 74] on img at bounding box center [499, 76] width 69 height 10
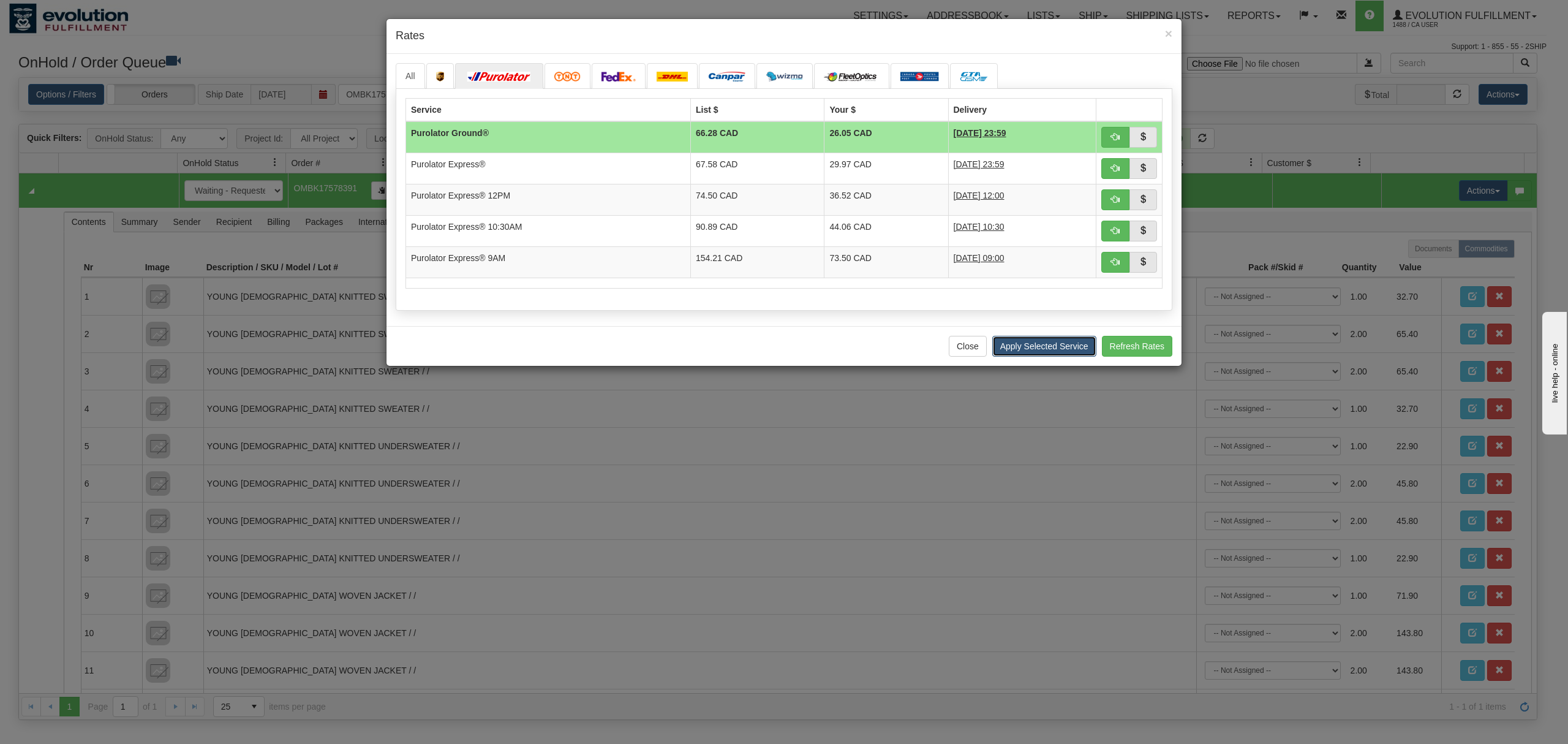
click at [1033, 355] on button "Apply Selected Service" at bounding box center [1044, 346] width 104 height 21
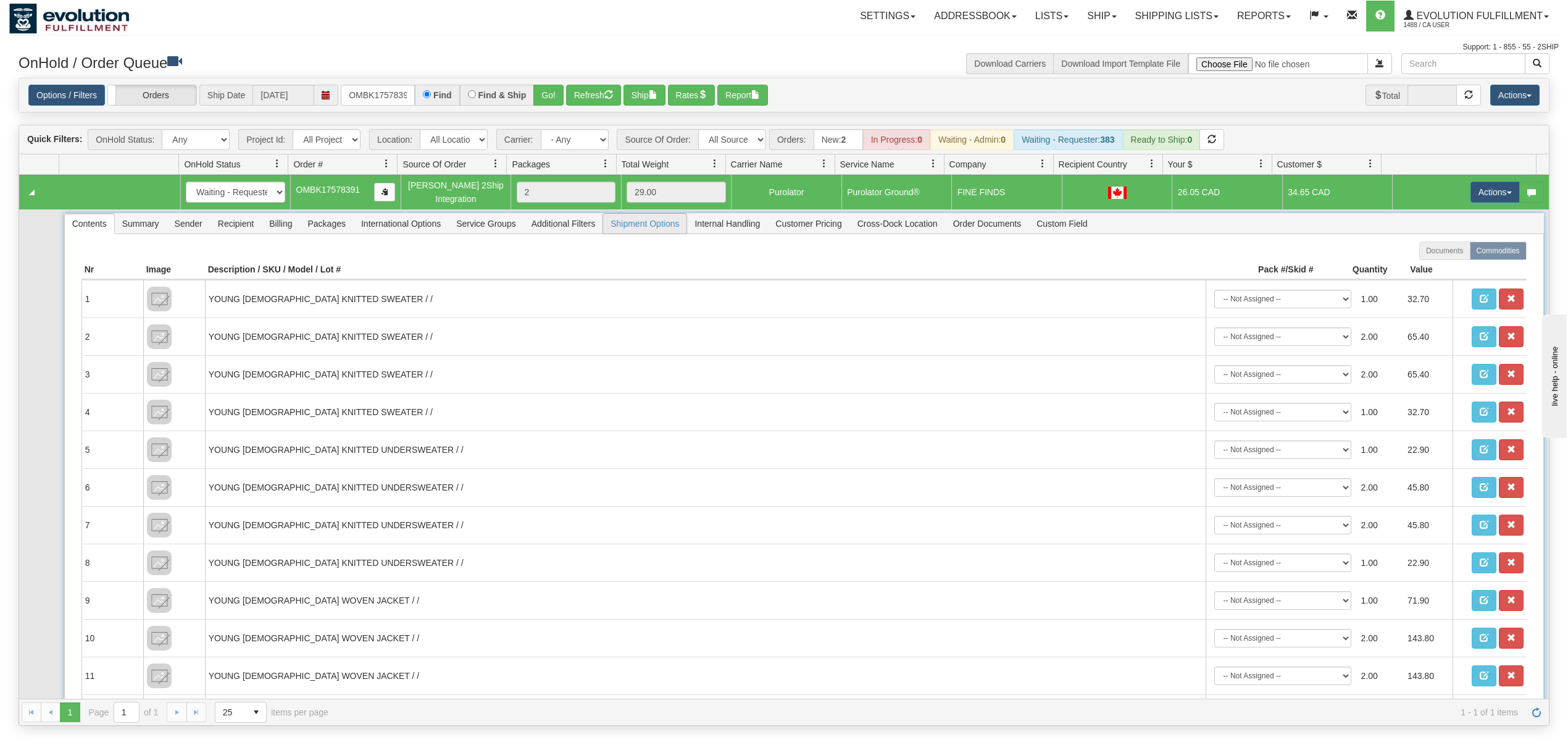
click at [644, 233] on span "Shipment Options" at bounding box center [645, 223] width 83 height 20
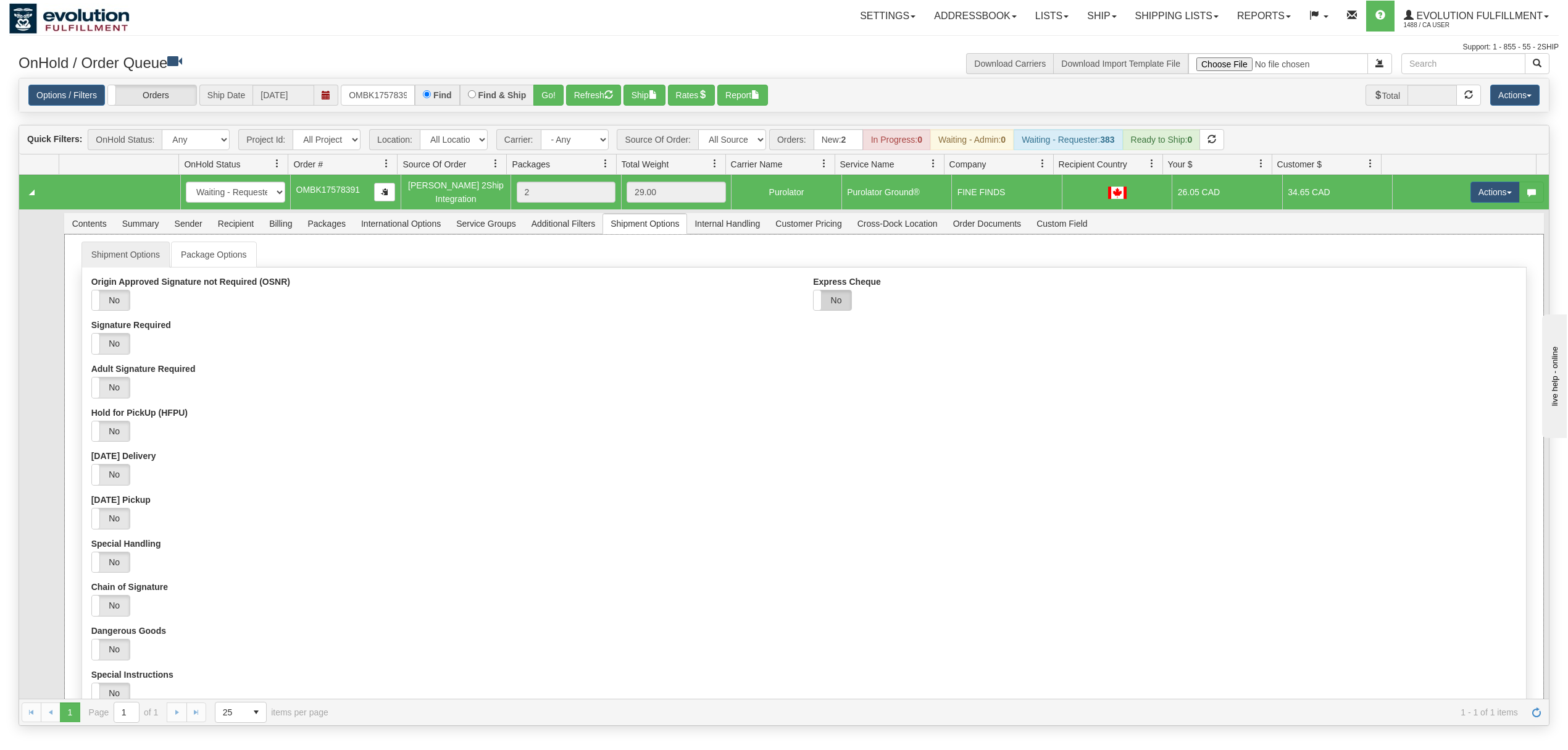
click at [839, 302] on label "No" at bounding box center [832, 300] width 38 height 20
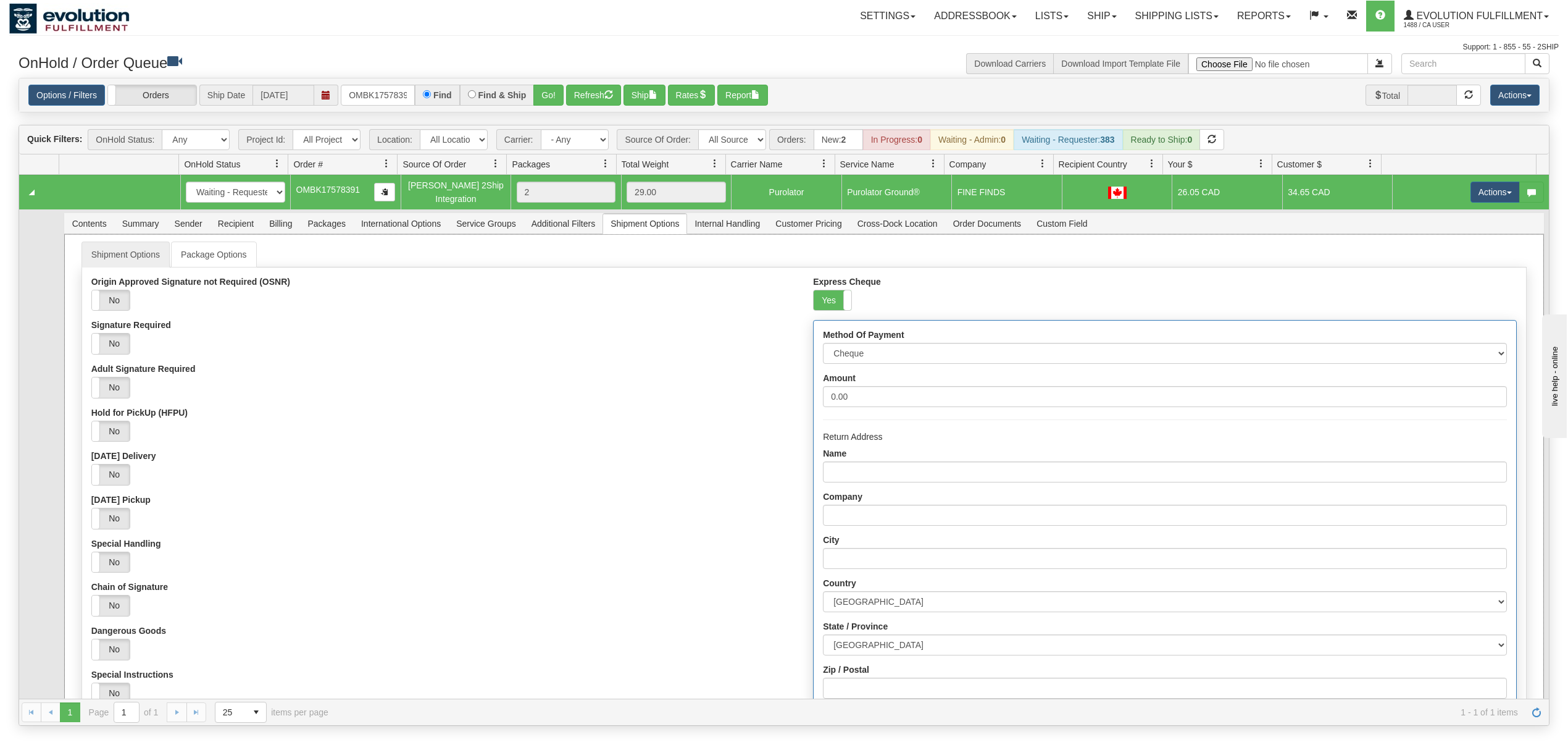
click at [846, 369] on div "Method Of Payment Cheque Post - dated Cheque Certified Cheque Money Order Bank …" at bounding box center [1164, 583] width 702 height 525
click at [857, 361] on select "Cheque Post - dated Cheque Certified Cheque Money Order Bank Draft" at bounding box center [1164, 353] width 683 height 21
select select "2"
click at [823, 346] on select "Cheque Post - dated Cheque Certified Cheque Money Order Bank Draft" at bounding box center [1164, 353] width 683 height 21
drag, startPoint x: 870, startPoint y: 397, endPoint x: 750, endPoint y: 403, distance: 120.1
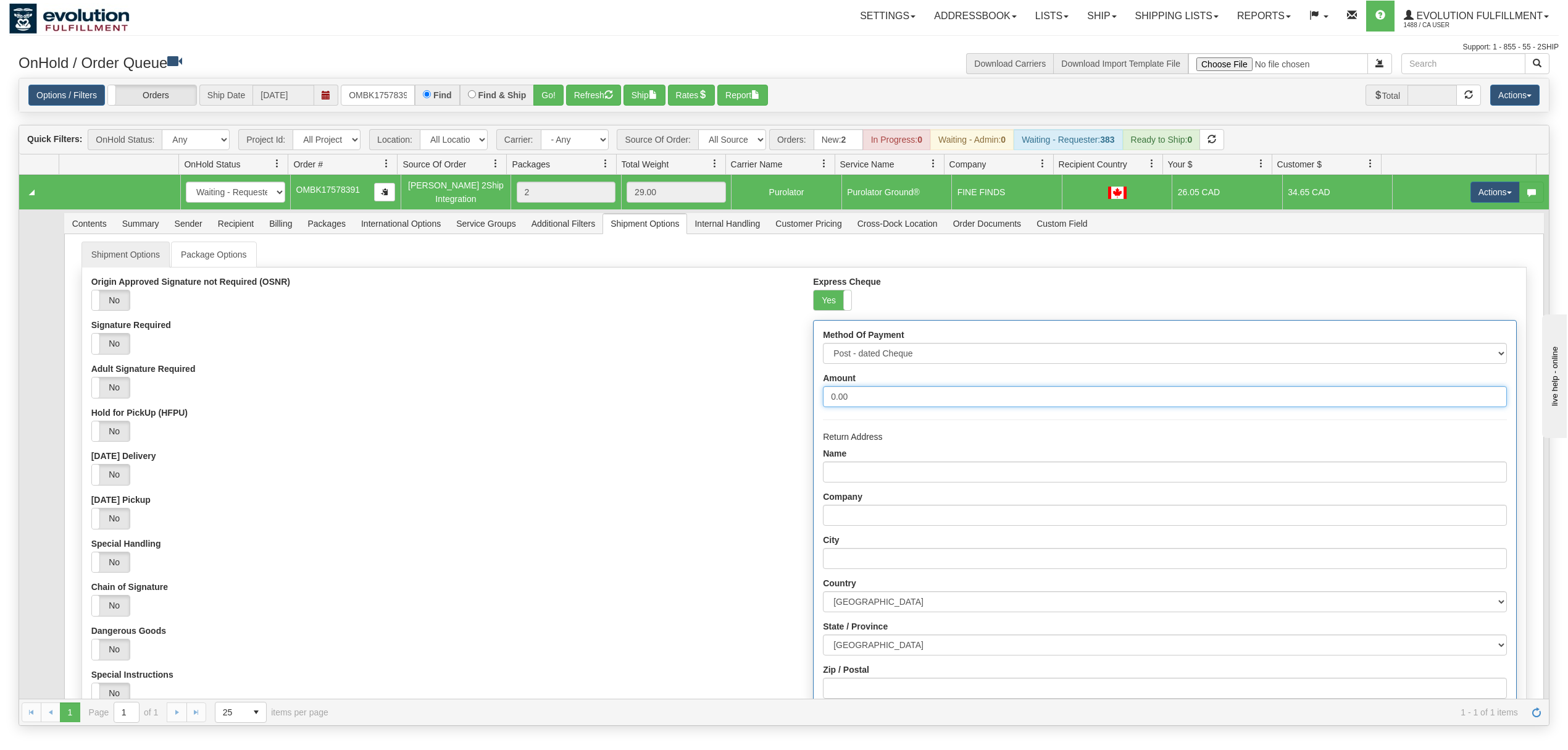
click at [750, 403] on div "Origin Approved Signature not Required (OSNR) Yes No Signature Required Yes No …" at bounding box center [804, 564] width 1444 height 576
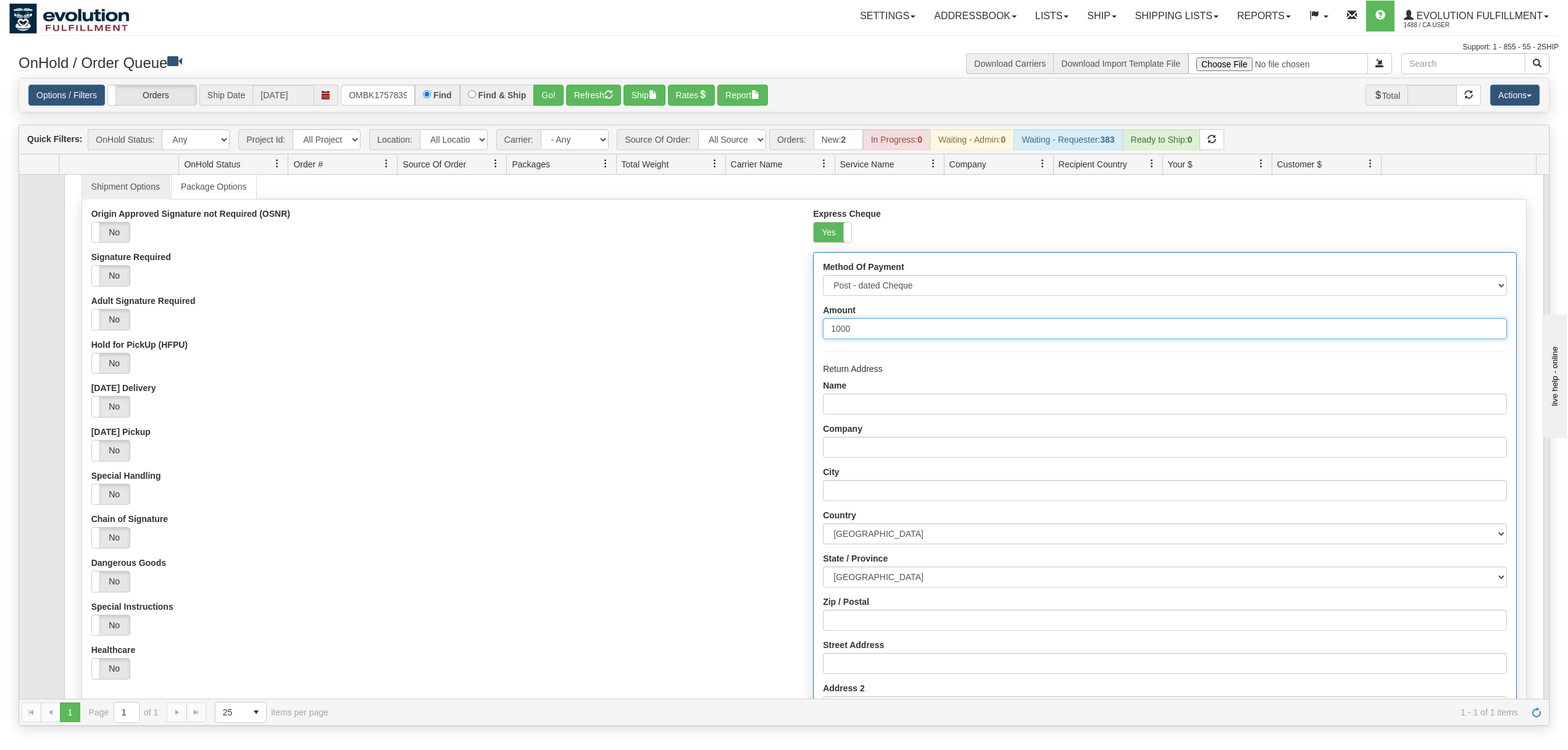
scroll to position [66, 0]
type input "1000"
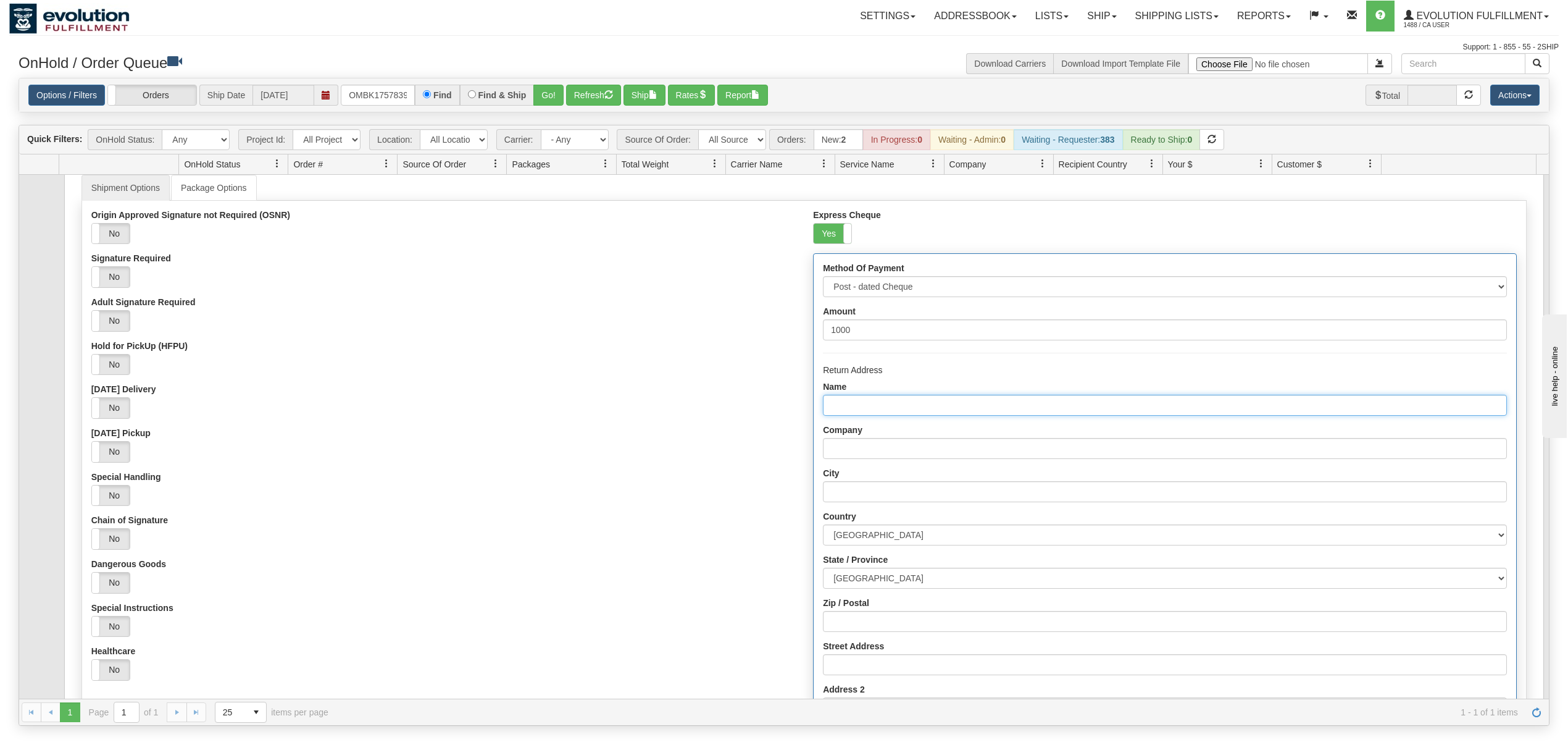
click at [874, 403] on input "Name" at bounding box center [1164, 405] width 683 height 21
type input "EVOLUTION FULFILLMENT"
type input "DELTA"
select select "BC"
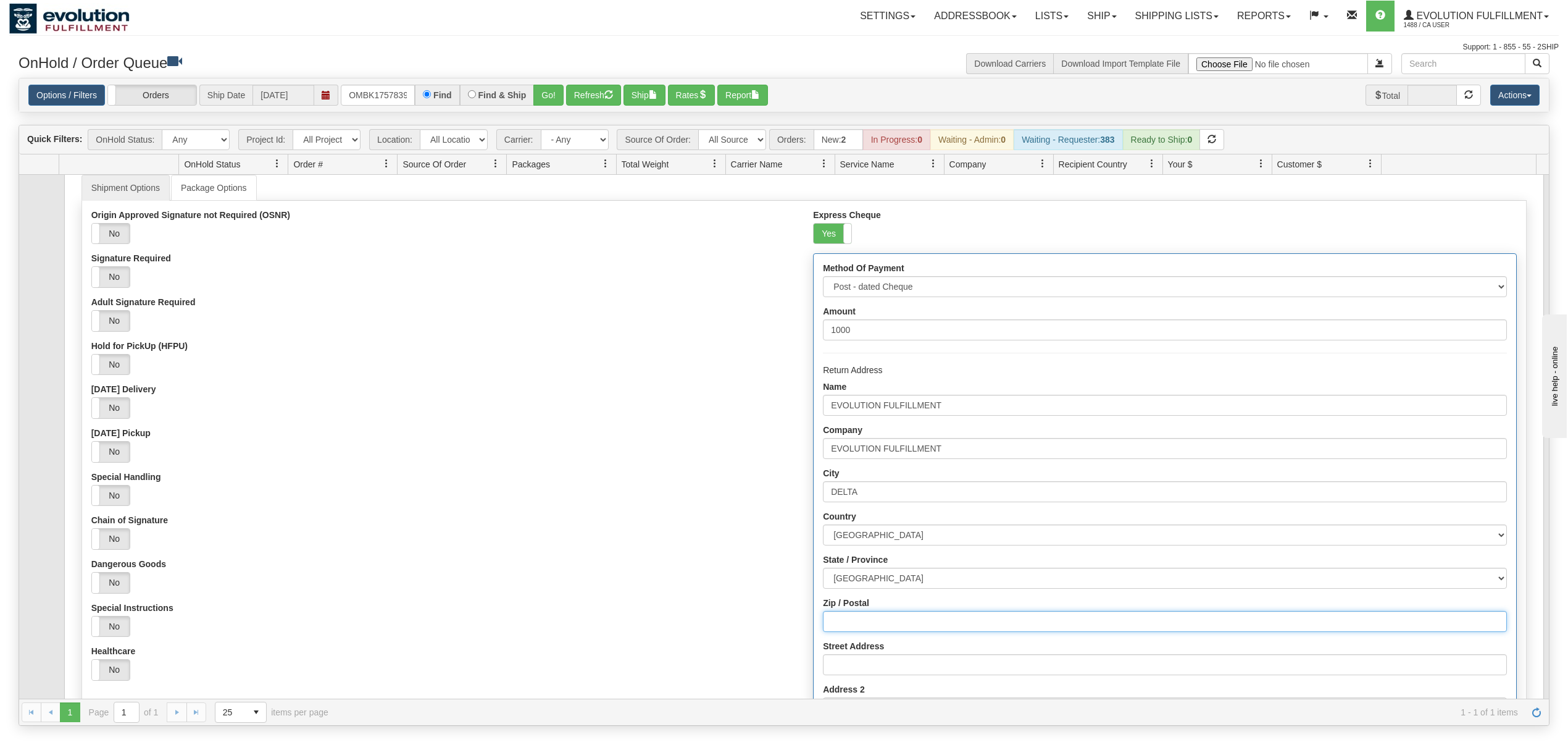
type input "V4G0A2"
type input "[STREET_ADDRESS]"
type input "6049402228"
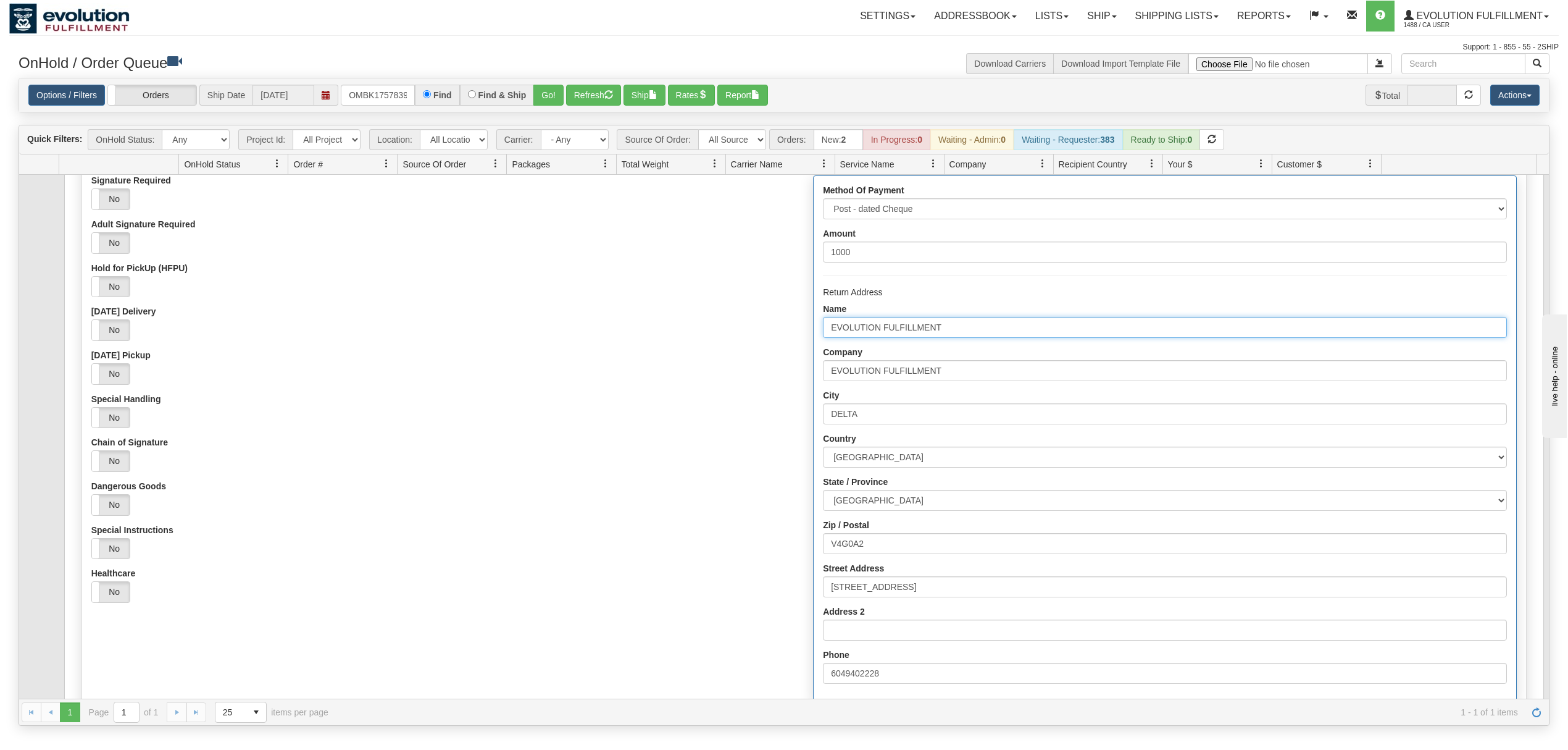
scroll to position [231, 0]
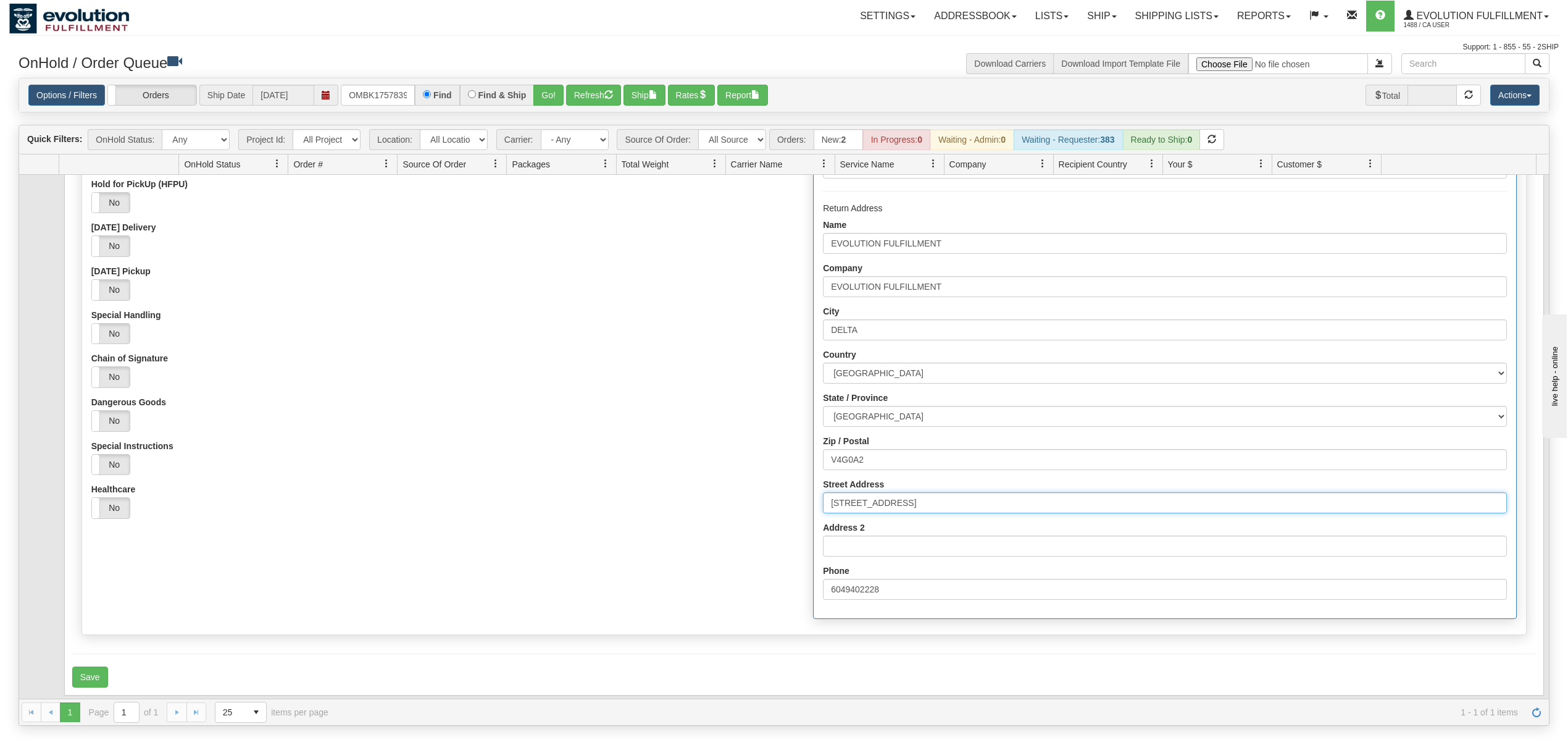
drag, startPoint x: 714, startPoint y: 526, endPoint x: 667, endPoint y: 534, distance: 47.7
click at [667, 534] on div "Origin Approved Signature not Required (OSNR) Yes No Signature Required Yes No …" at bounding box center [804, 336] width 1444 height 576
type input "[STREET_ADDRESS]"
drag, startPoint x: 841, startPoint y: 462, endPoint x: 755, endPoint y: 465, distance: 86.1
click at [755, 465] on div "Origin Approved Signature not Required (OSNR) Yes No Signature Required Yes No …" at bounding box center [804, 336] width 1444 height 576
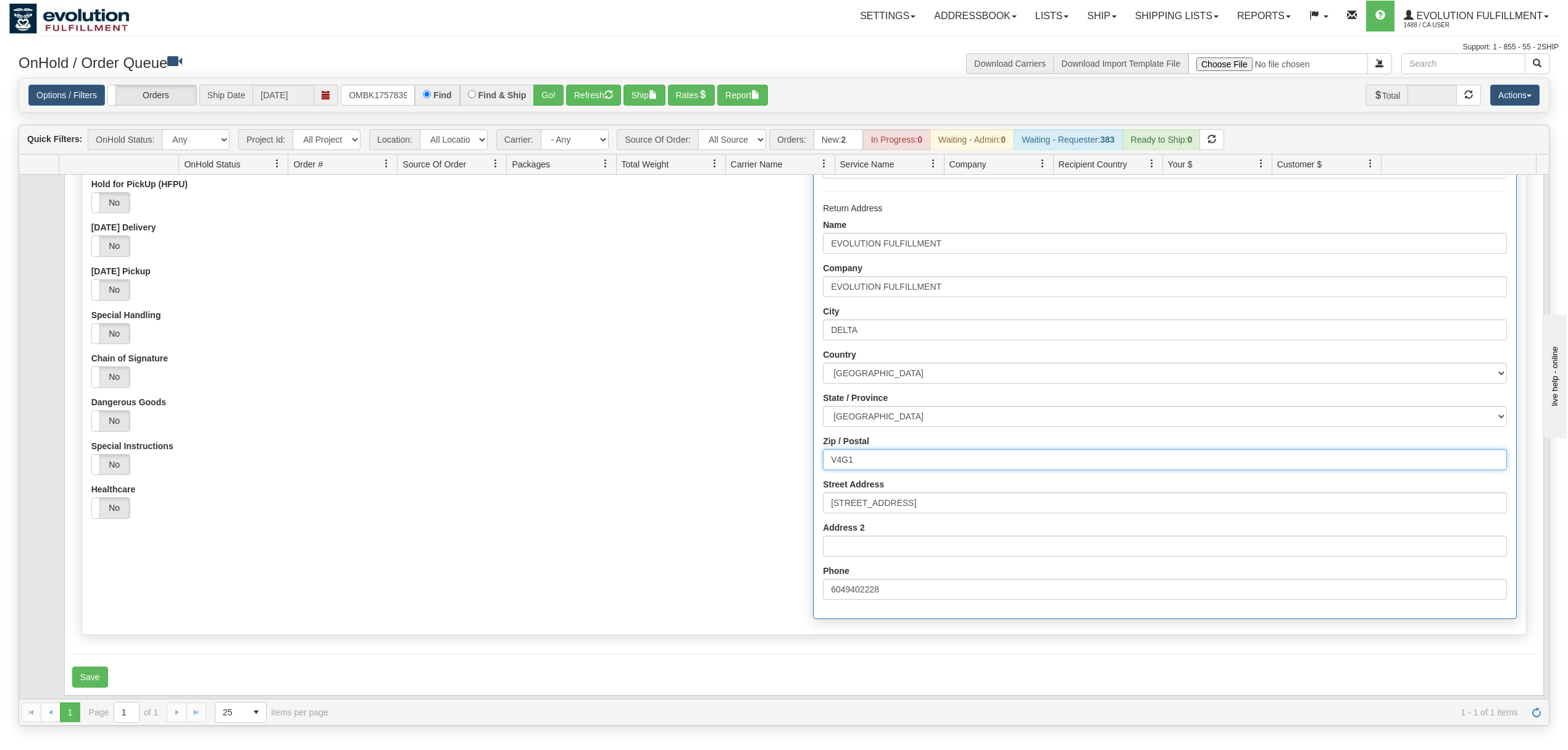
type input "V4G1K3"
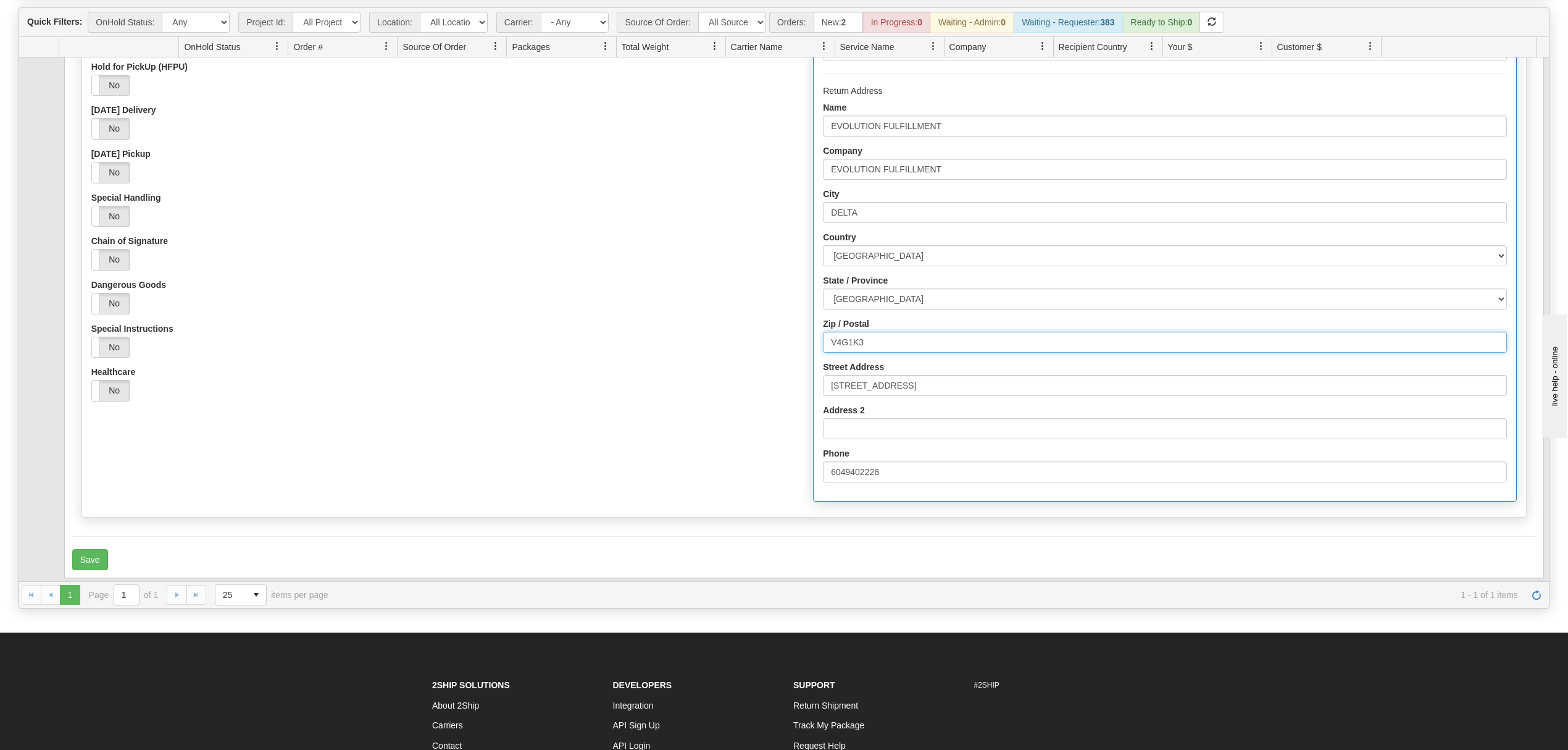
scroll to position [164, 0]
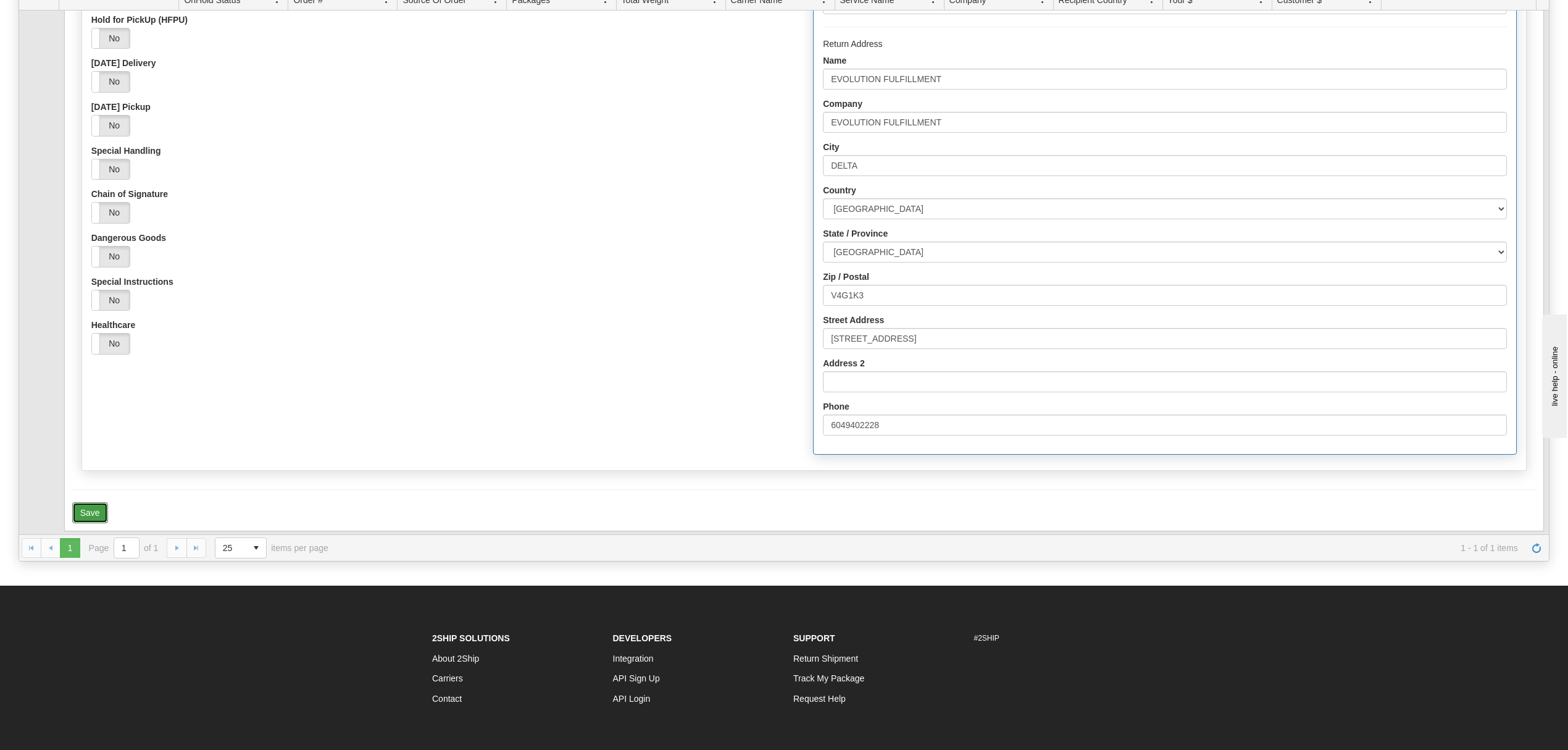
click at [89, 509] on button "Save" at bounding box center [90, 513] width 36 height 21
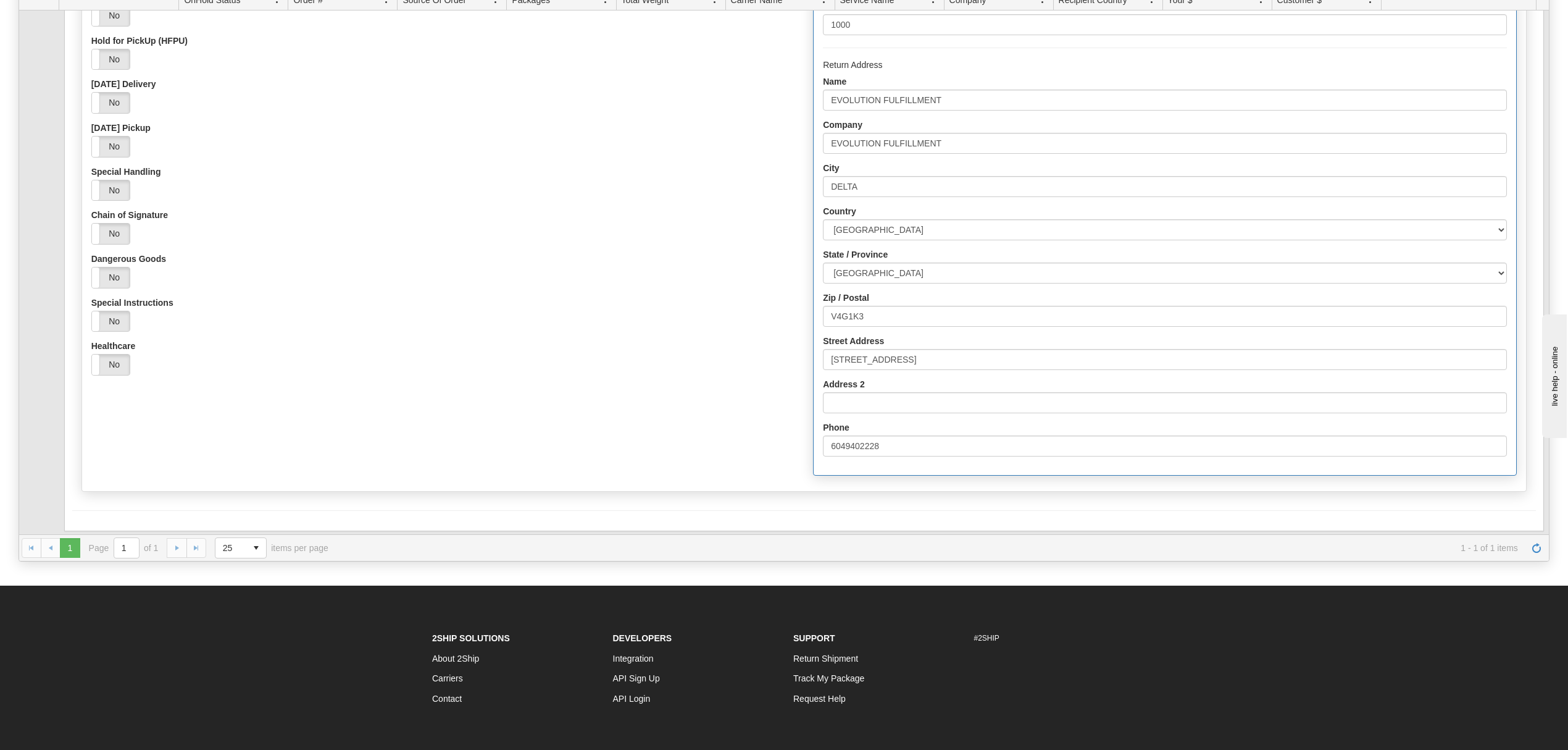
scroll to position [0, 0]
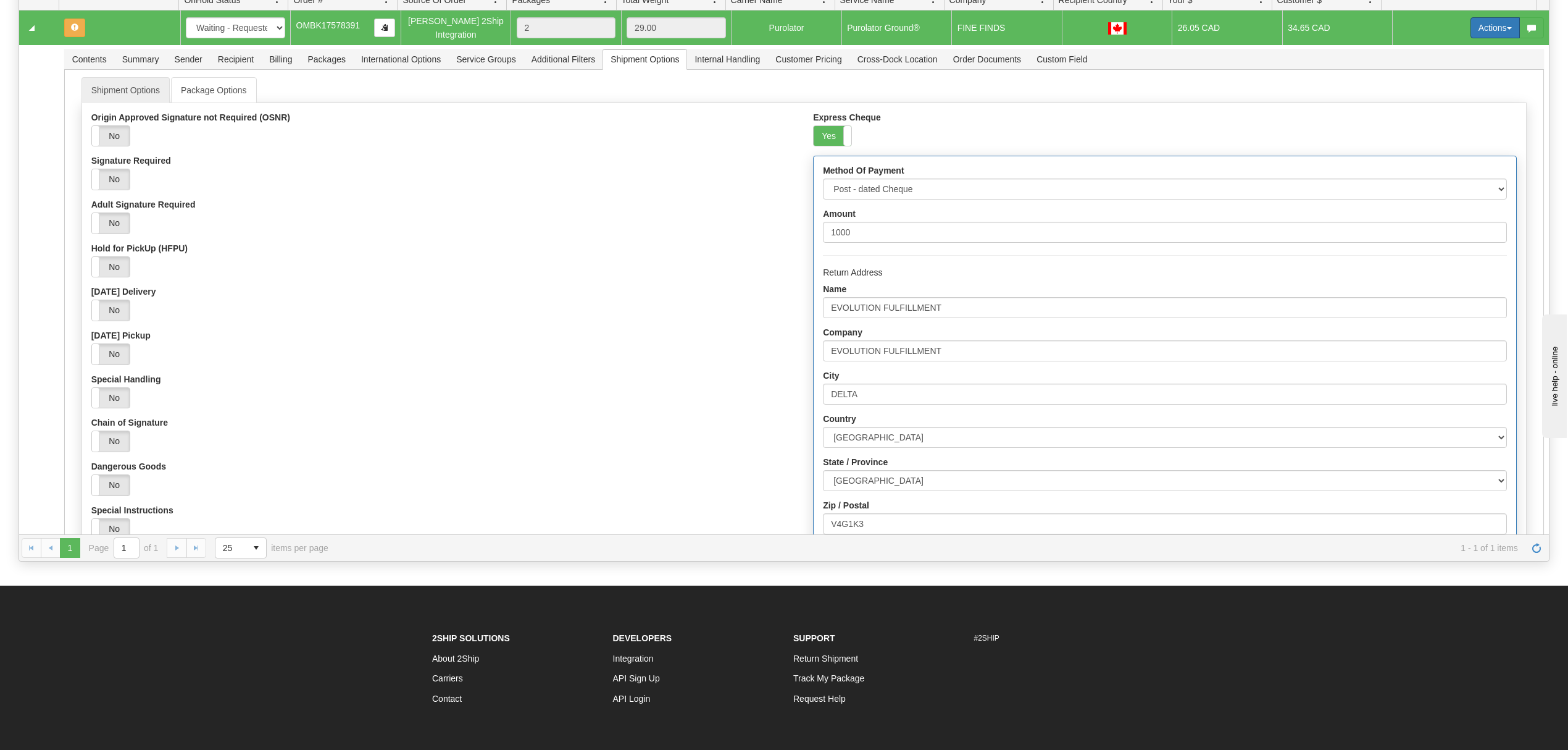
click at [1479, 36] on button "Actions" at bounding box center [1495, 28] width 50 height 21
click at [1452, 67] on span "Refresh Rates" at bounding box center [1465, 67] width 64 height 10
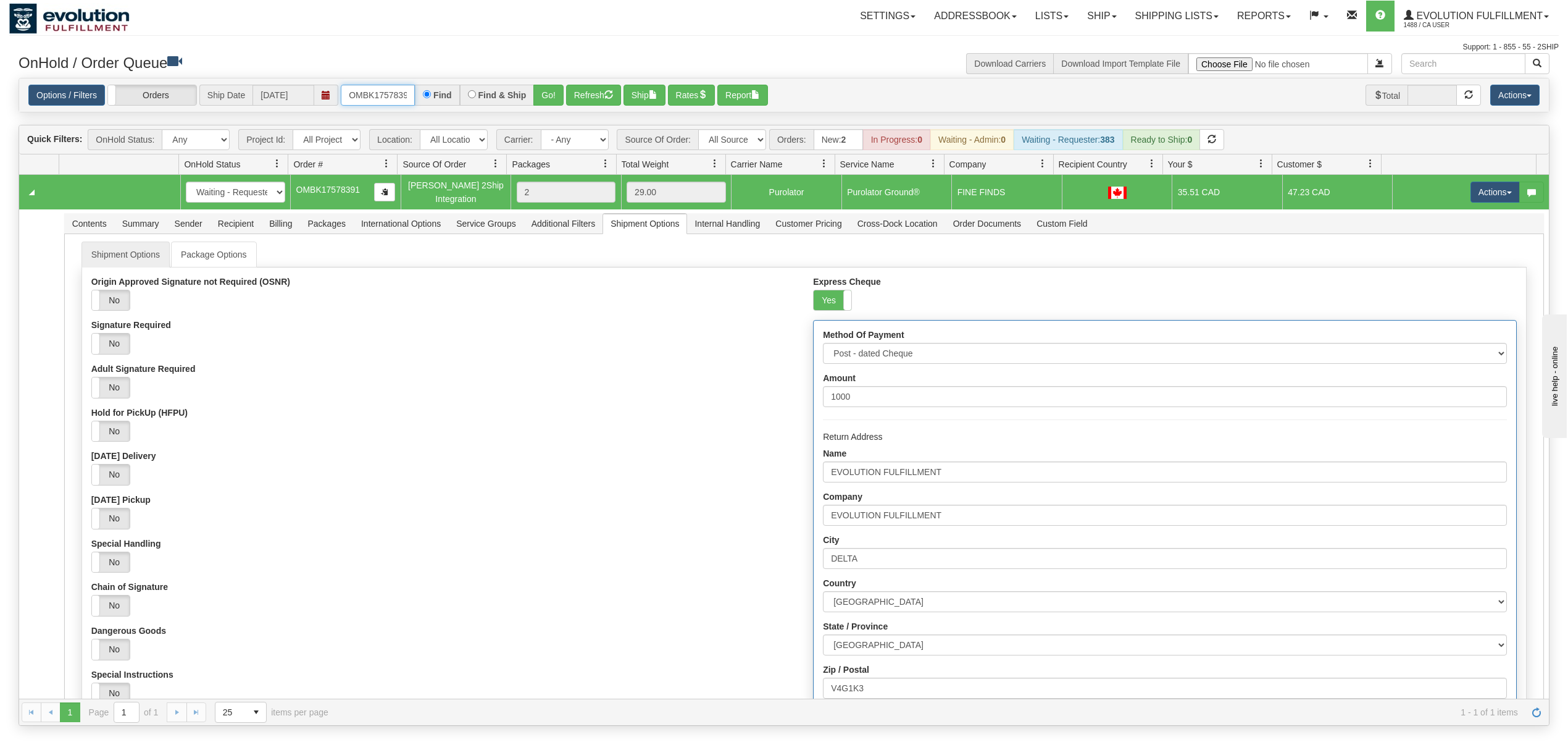
click at [386, 98] on input "OMBK17578391" at bounding box center [377, 95] width 74 height 21
type input "OMBK17603681"
click at [556, 94] on button "Go!" at bounding box center [548, 95] width 30 height 21
